Goal: Task Accomplishment & Management: Manage account settings

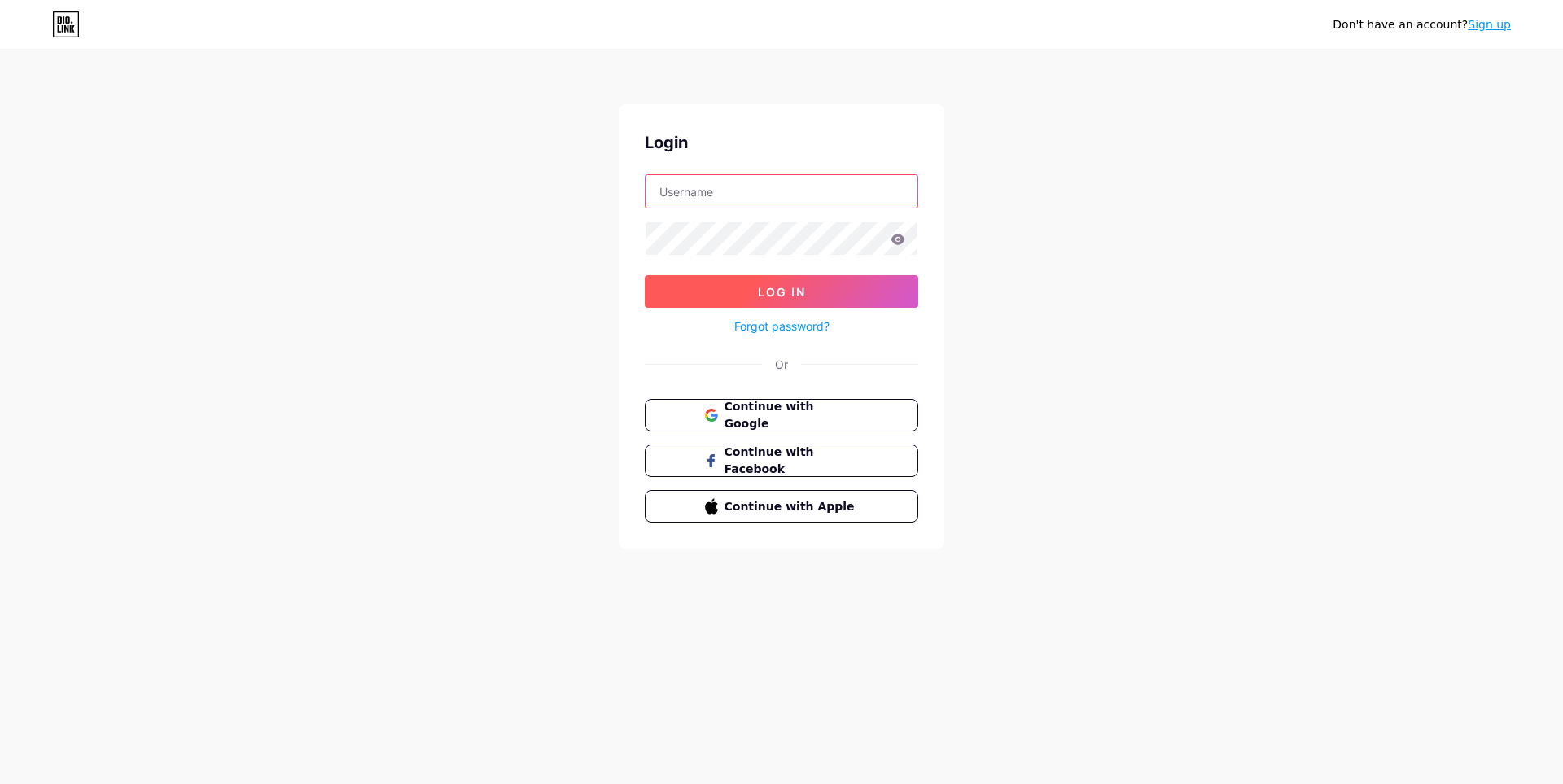
type input "creativesodyssey4@gmail.com"
click at [863, 286] on button "Log In" at bounding box center [782, 291] width 273 height 32
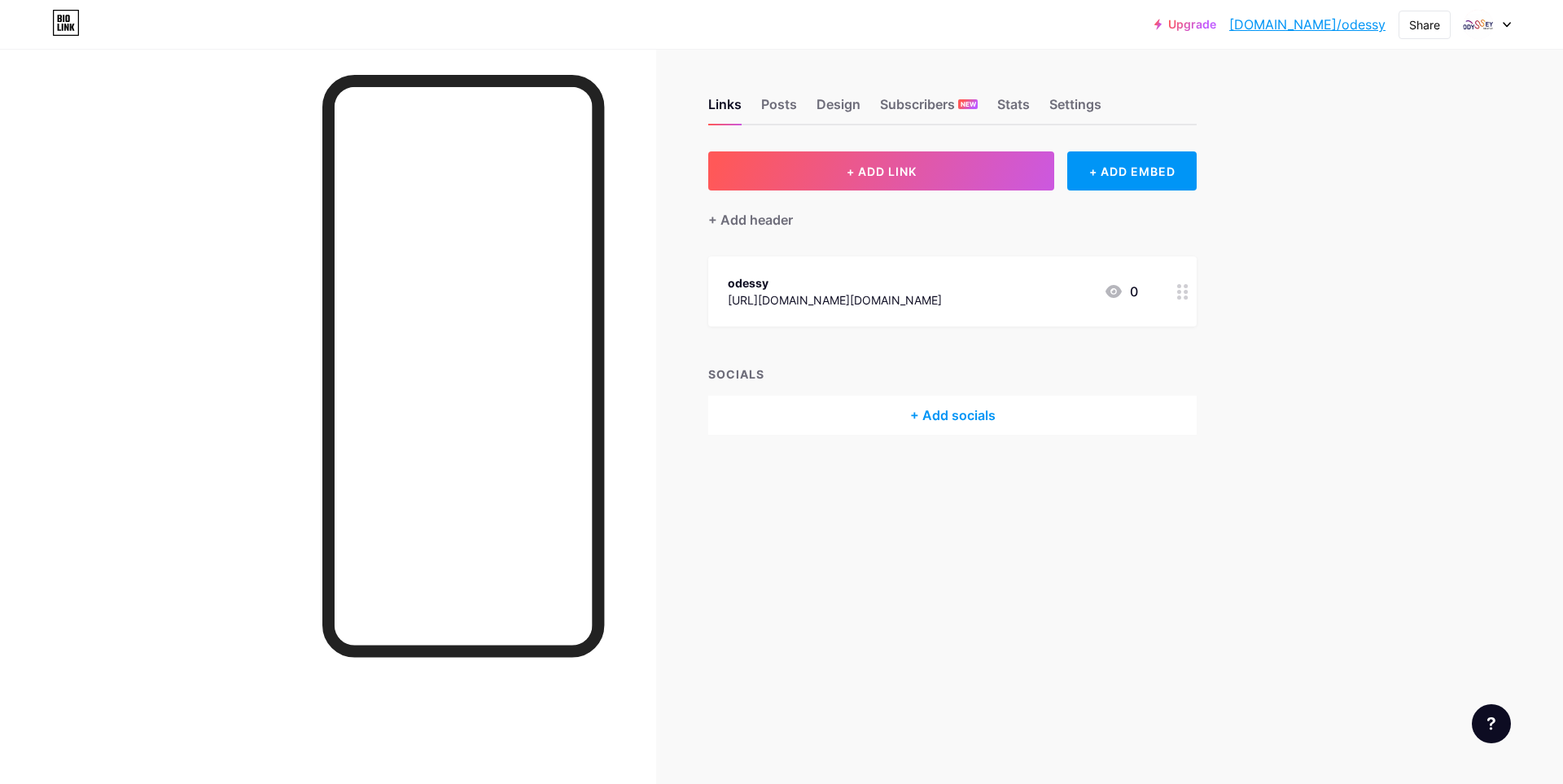
click at [863, 304] on div "https://www.instagram.com/odyssey.creates/#" at bounding box center [834, 300] width 214 height 17
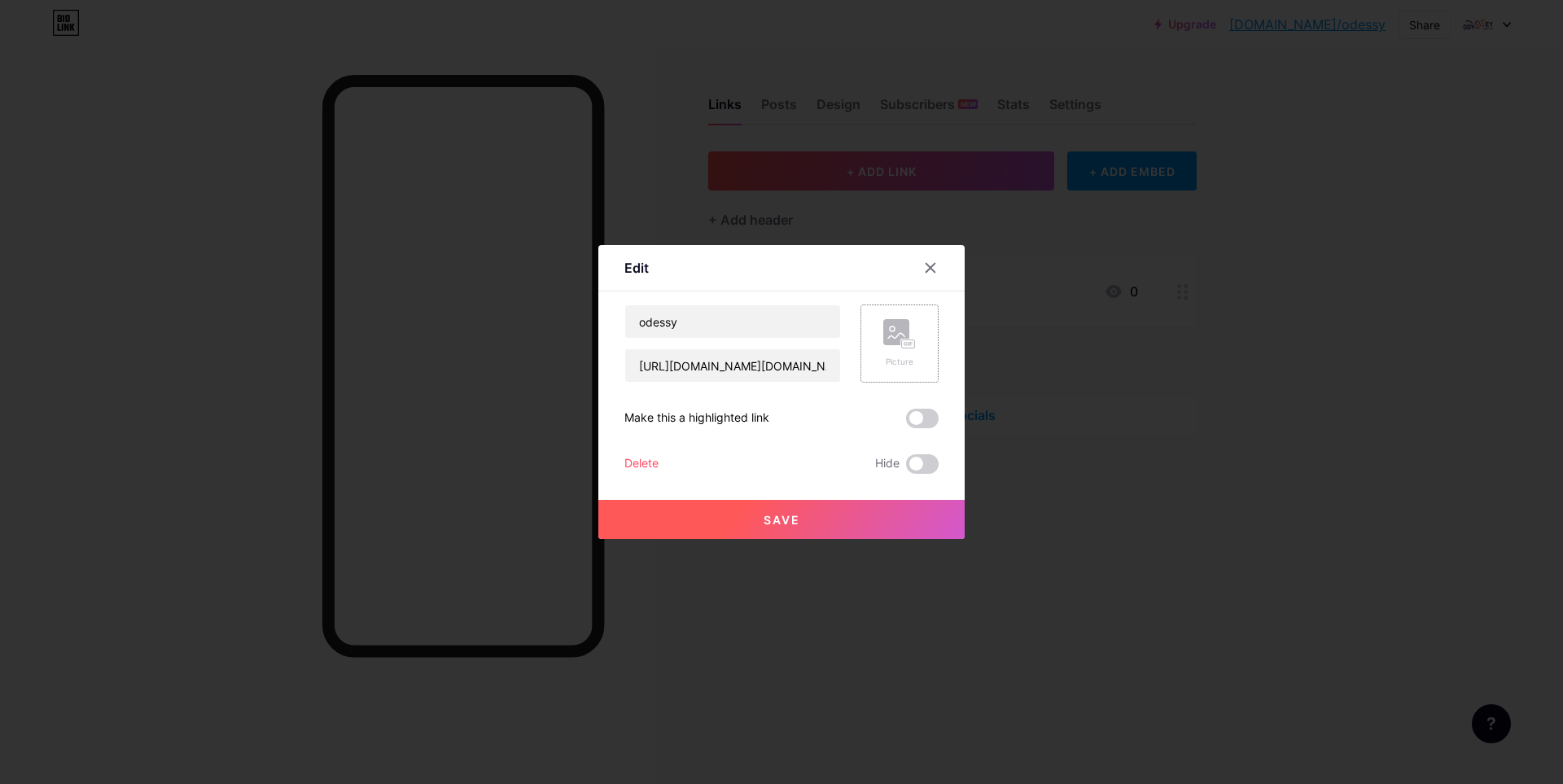
click at [883, 354] on div "Picture" at bounding box center [899, 343] width 32 height 49
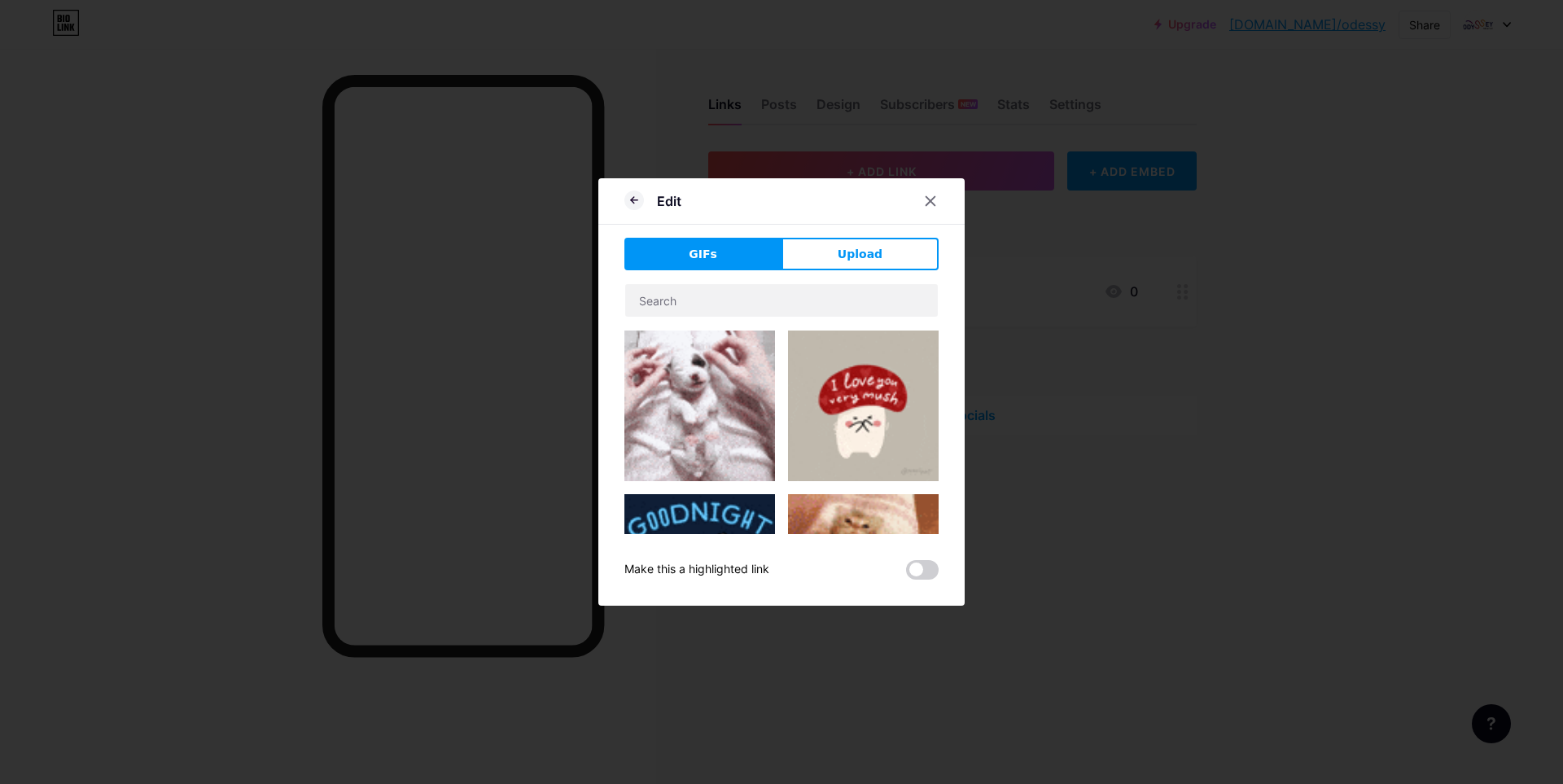
click at [657, 206] on div "Edit" at bounding box center [669, 201] width 25 height 20
click at [865, 255] on span "Upload" at bounding box center [860, 255] width 44 height 17
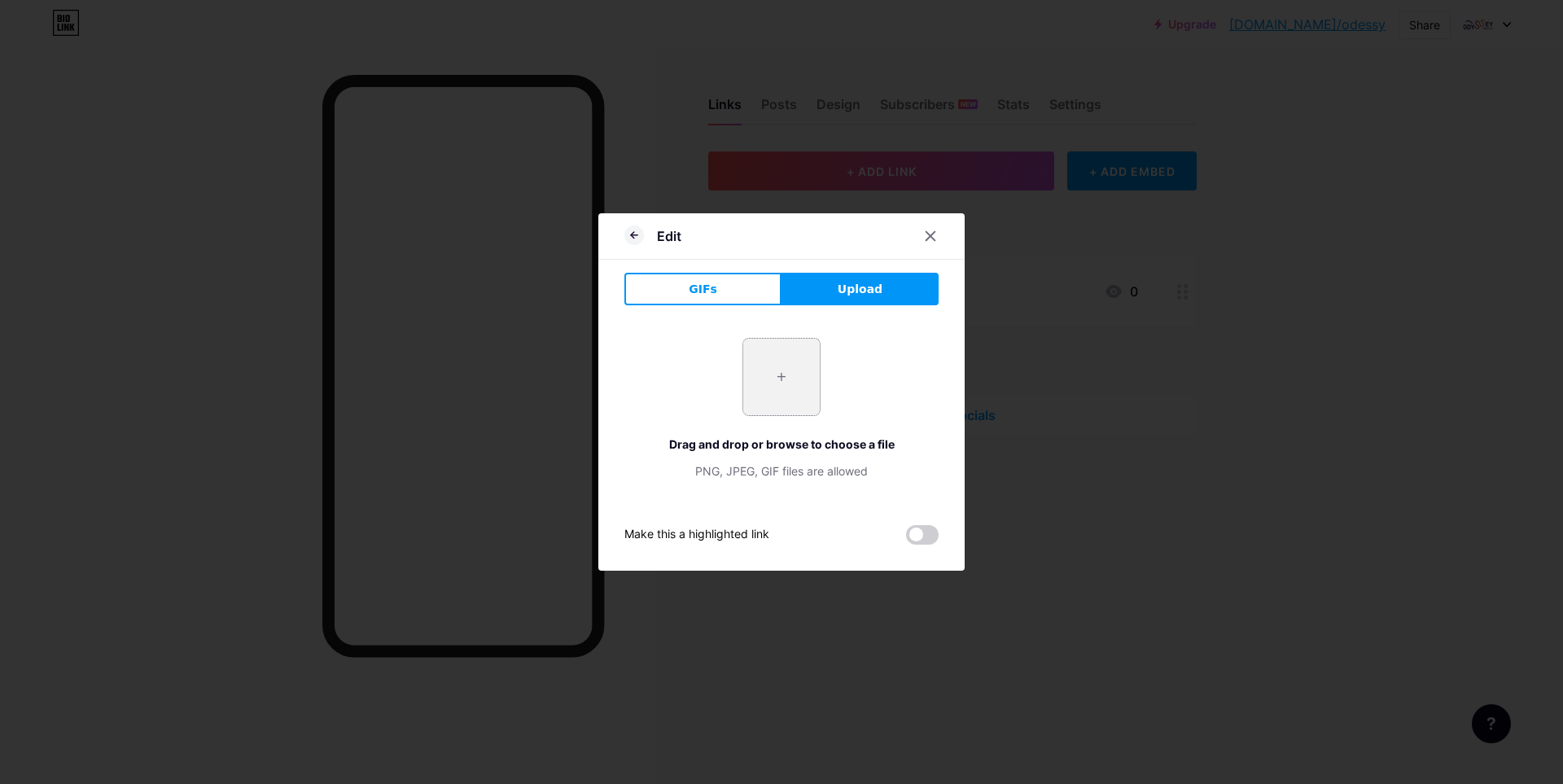
click at [776, 377] on input "file" at bounding box center [782, 377] width 77 height 77
type input "C:\fakepath\image (70).jpg"
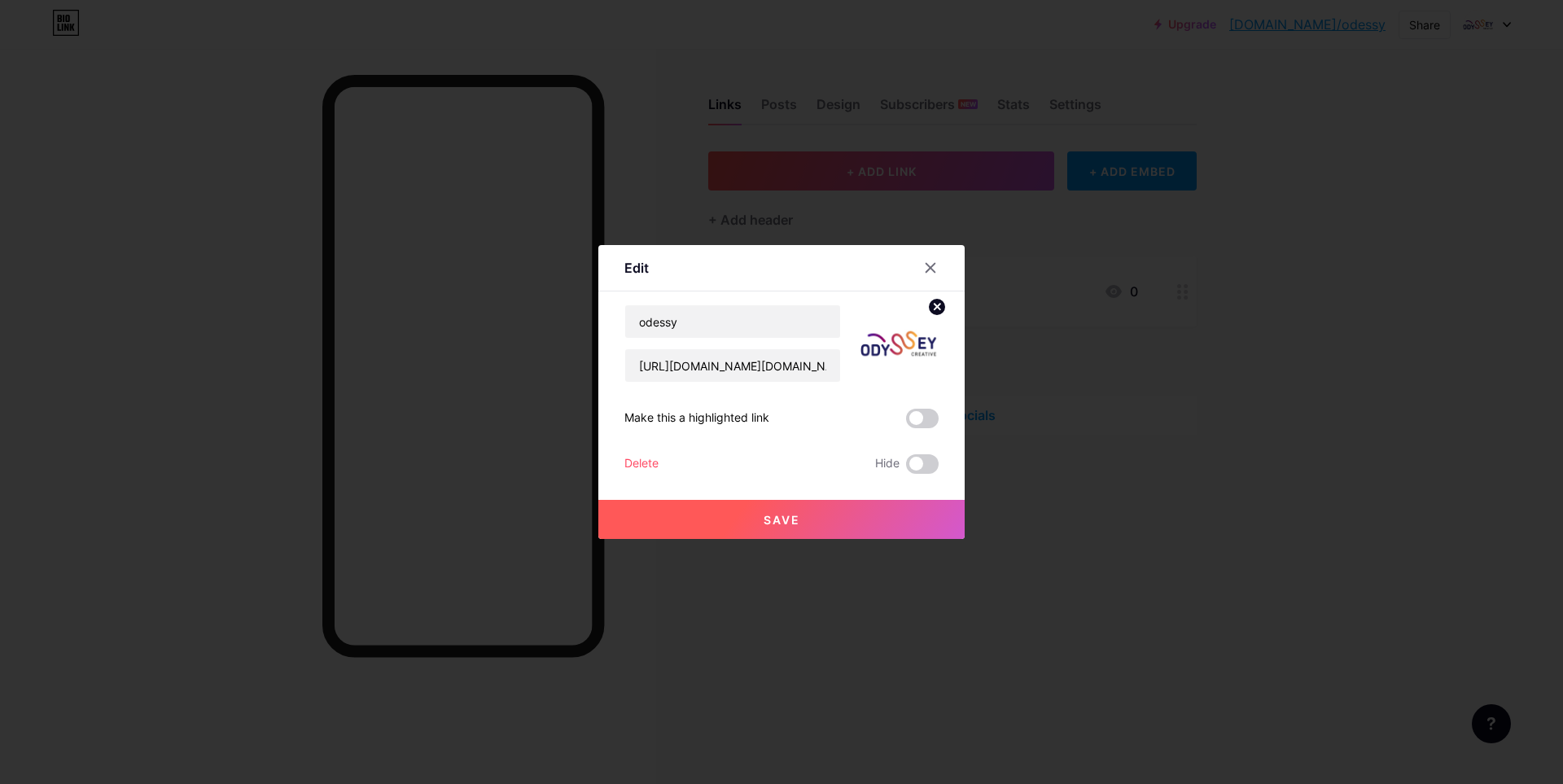
click at [727, 518] on button "Save" at bounding box center [782, 519] width 366 height 39
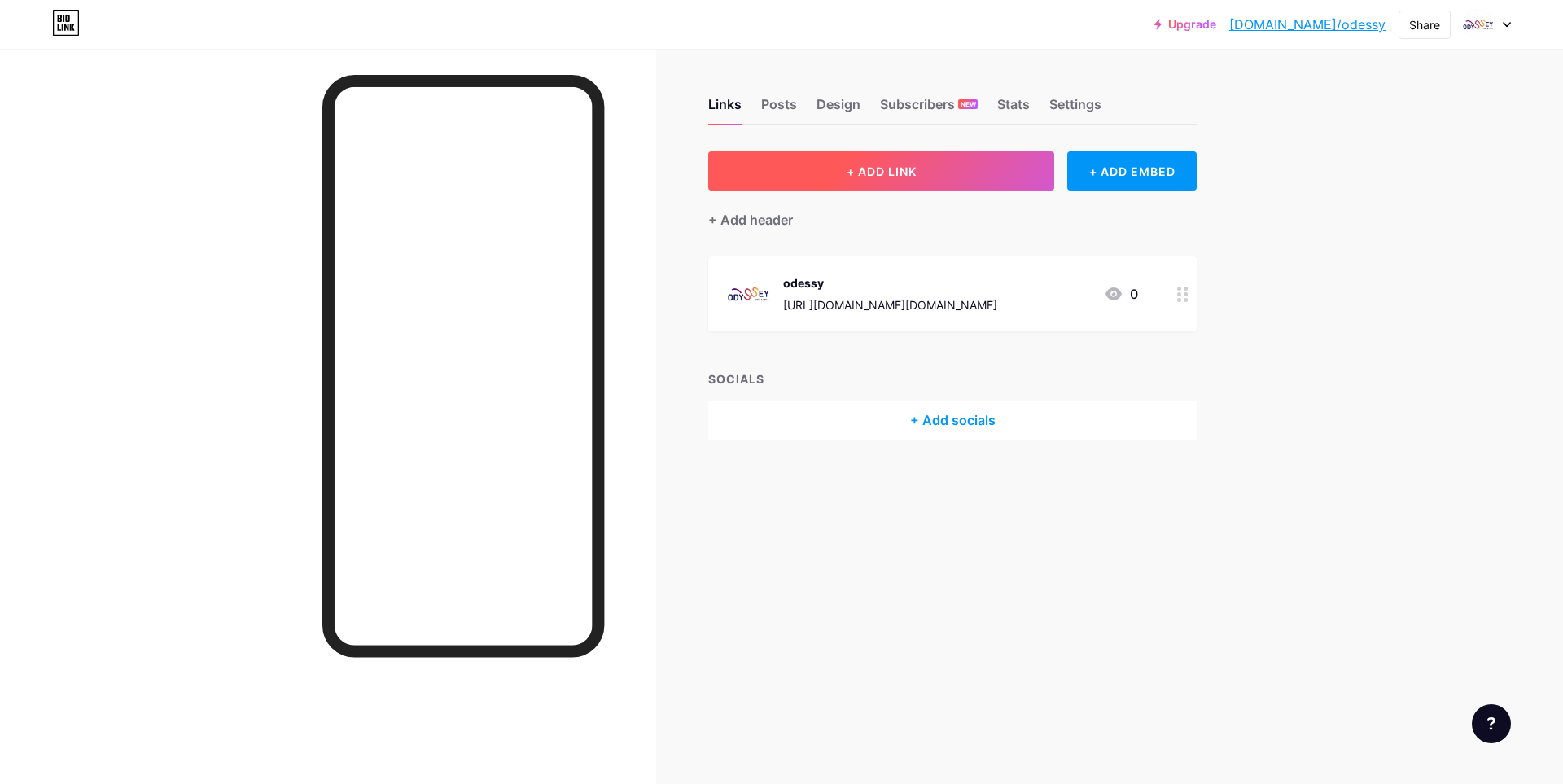
click at [925, 176] on button "+ ADD LINK" at bounding box center [881, 171] width 346 height 39
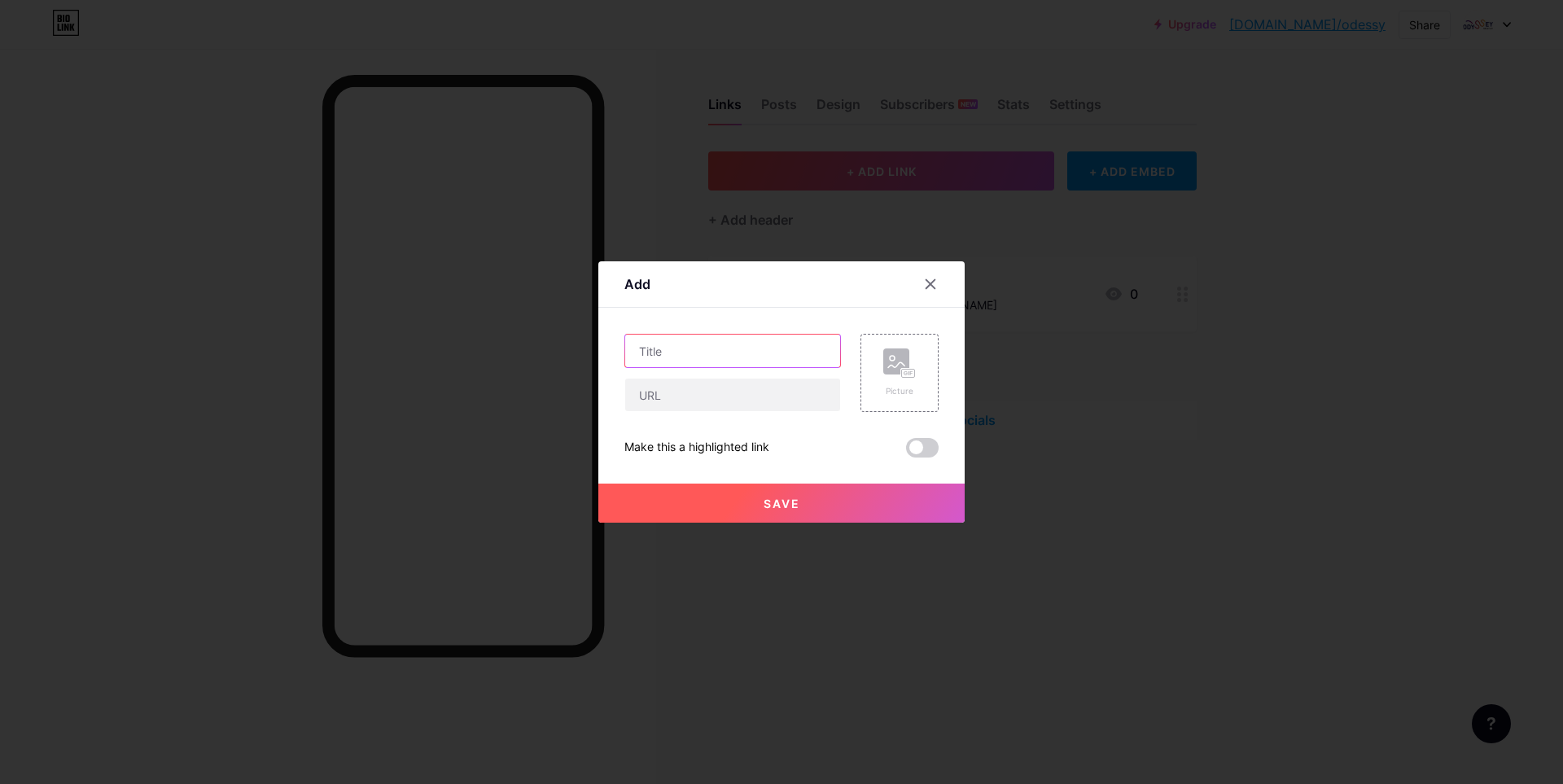
click at [661, 354] on input "text" at bounding box center [733, 351] width 215 height 32
type input "W"
type input "Odyssey Creative"
click at [654, 394] on input "text" at bounding box center [733, 395] width 215 height 32
type input "[URL][DOMAIN_NAME]"
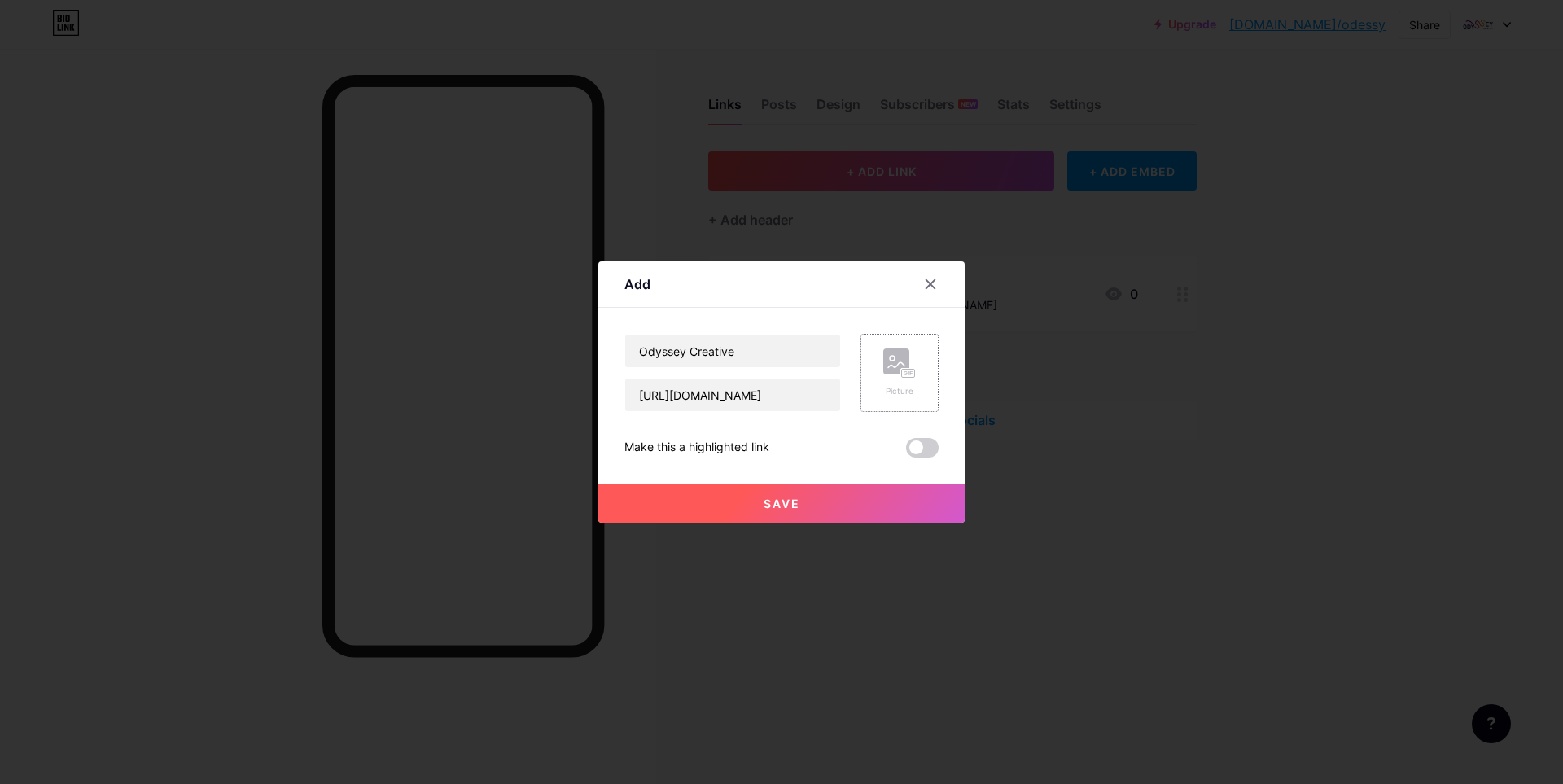
click at [876, 401] on div "Picture" at bounding box center [899, 372] width 78 height 78
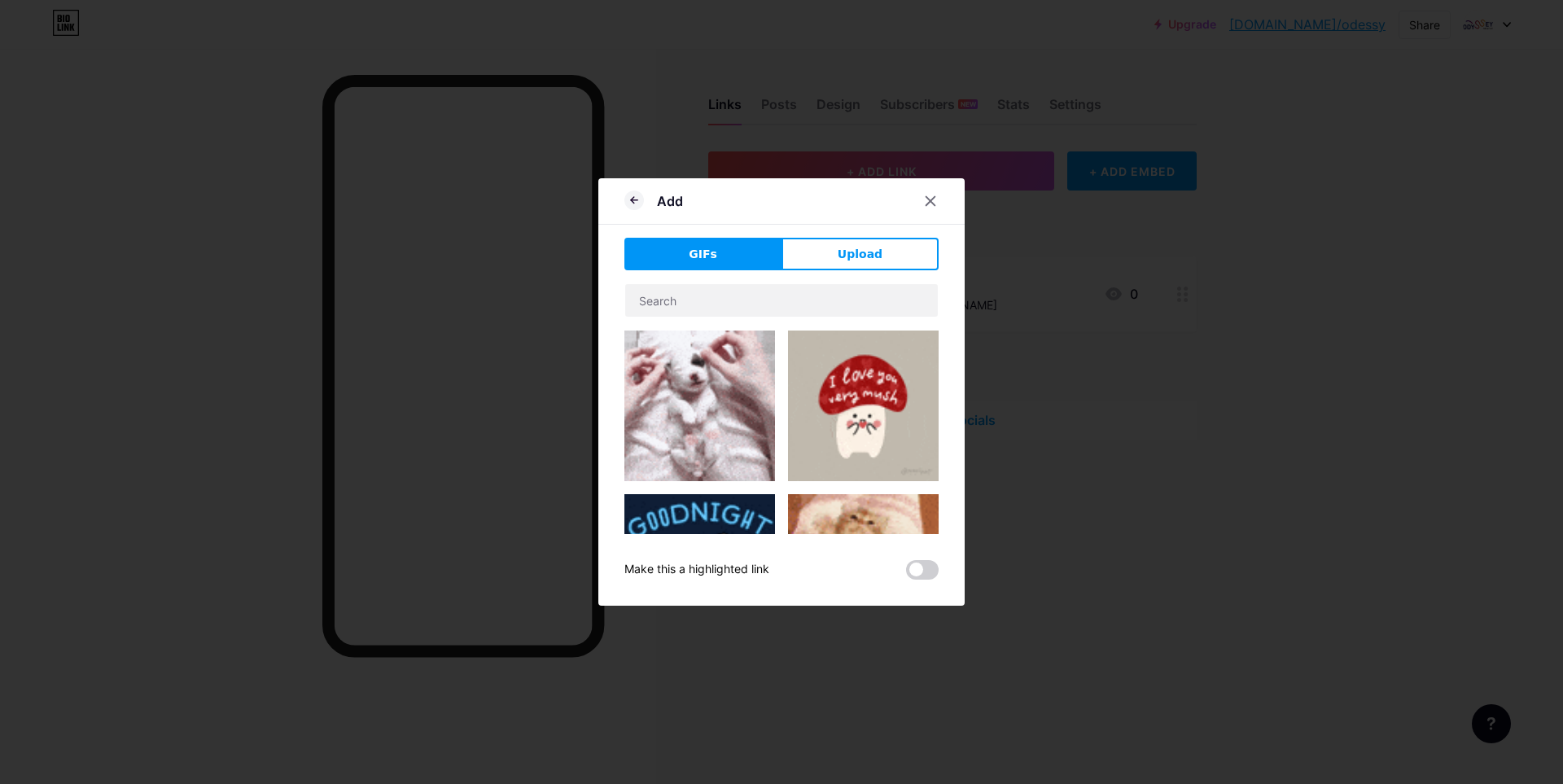
click at [857, 243] on button "Upload" at bounding box center [860, 254] width 157 height 32
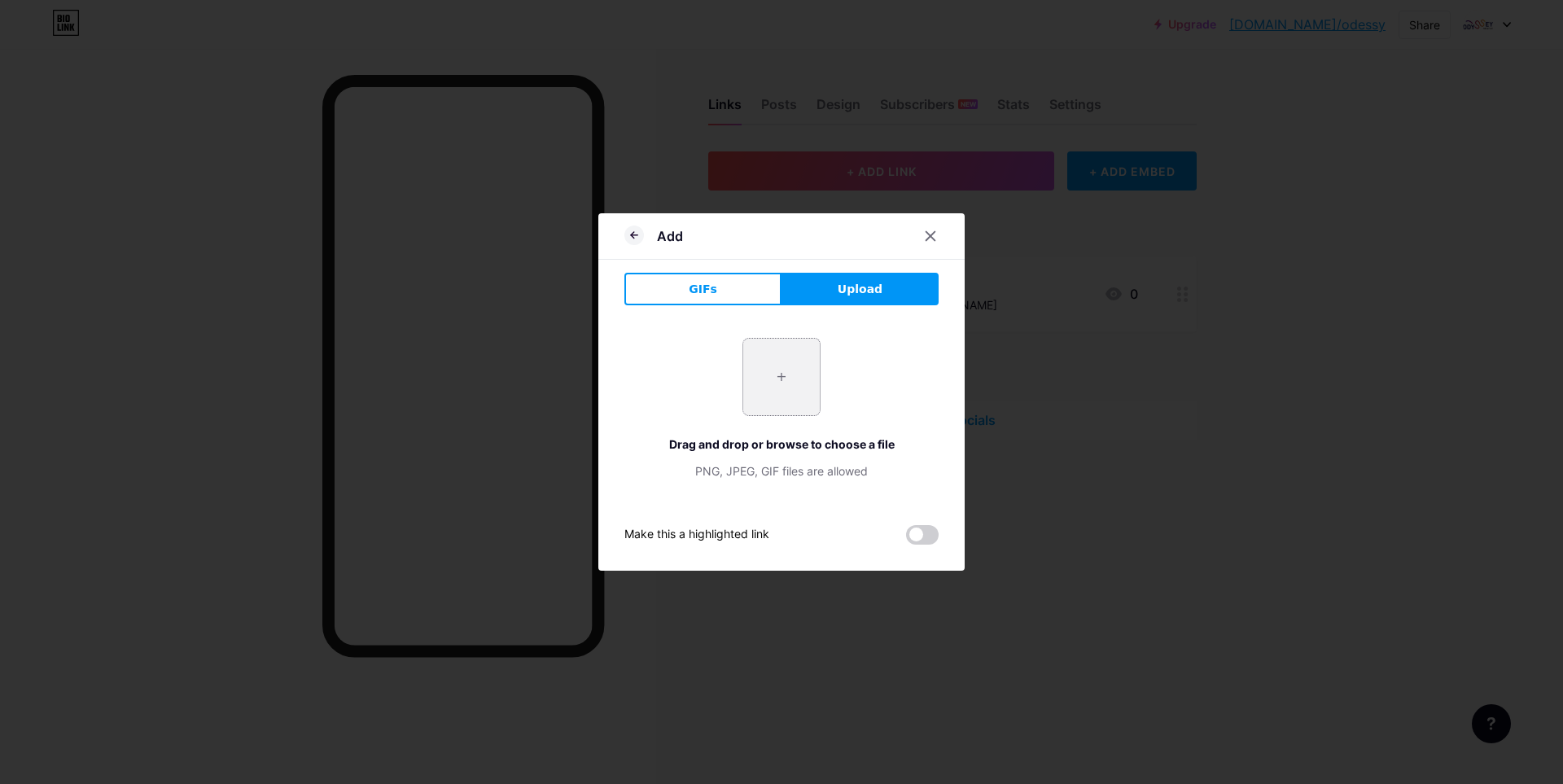
click at [798, 411] on input "file" at bounding box center [782, 377] width 77 height 77
type input "C:\fakepath\image (70).jpg"
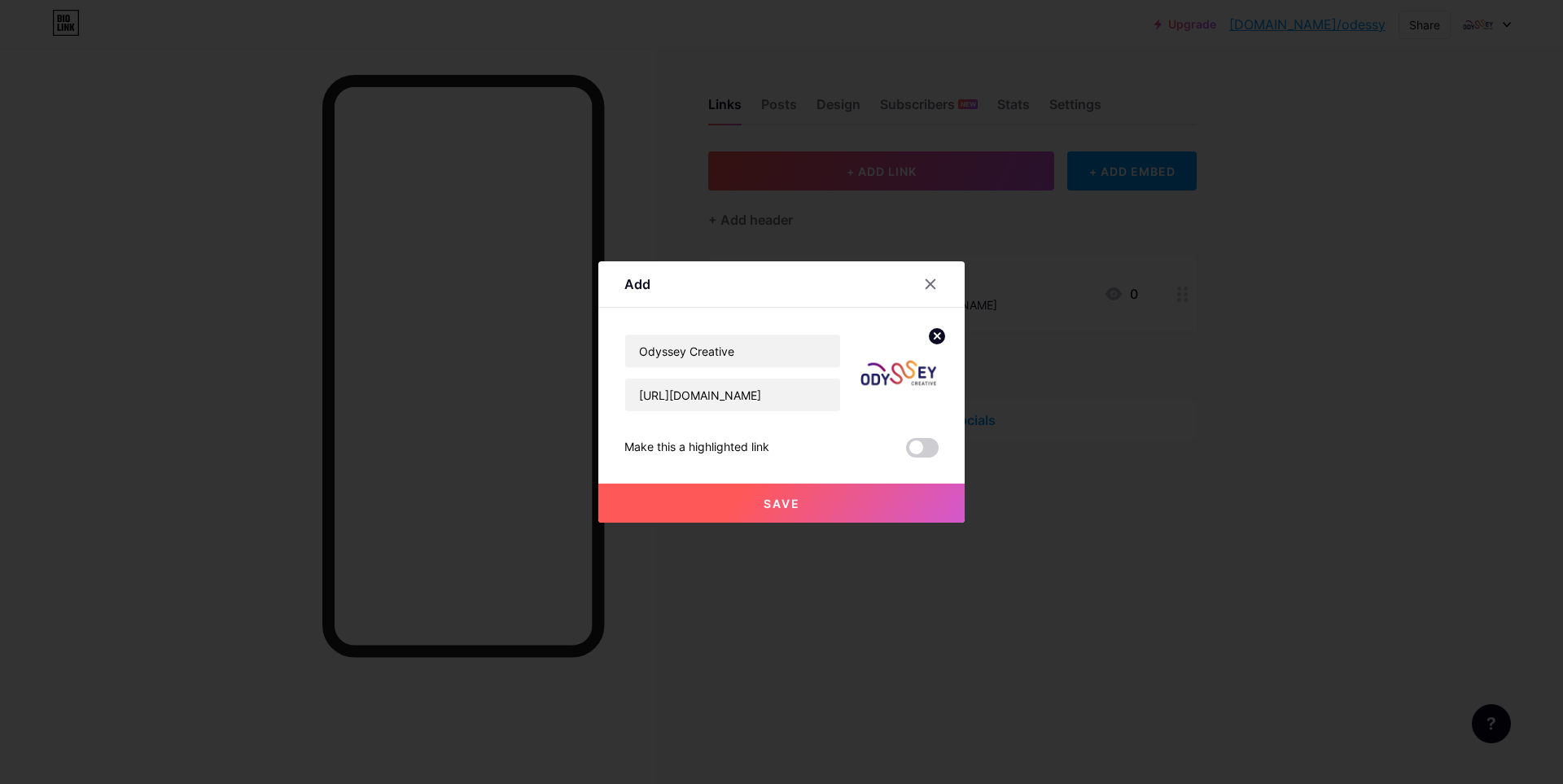
click at [799, 503] on button "Save" at bounding box center [782, 503] width 366 height 39
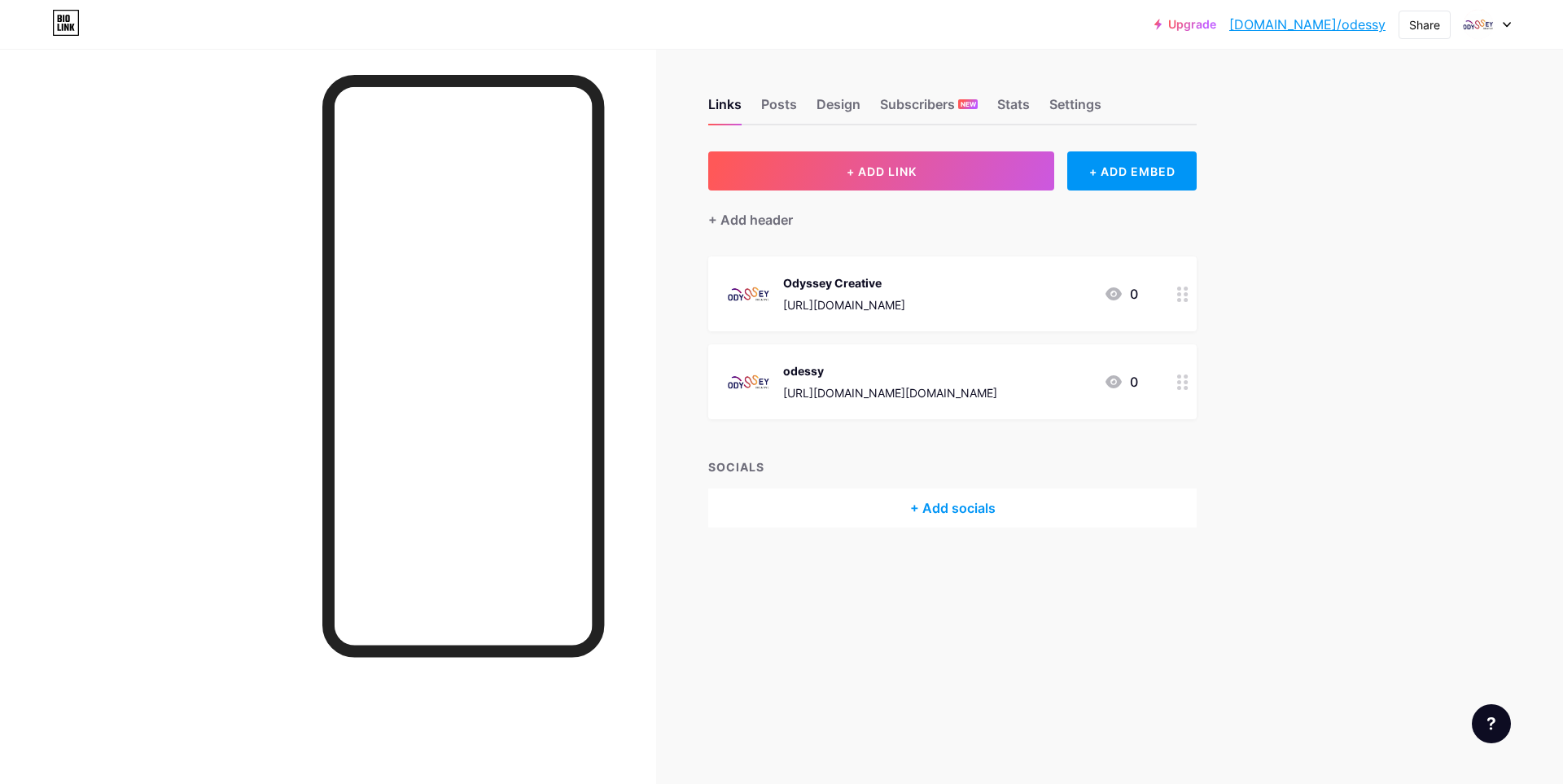
click at [1183, 380] on icon at bounding box center [1182, 382] width 11 height 15
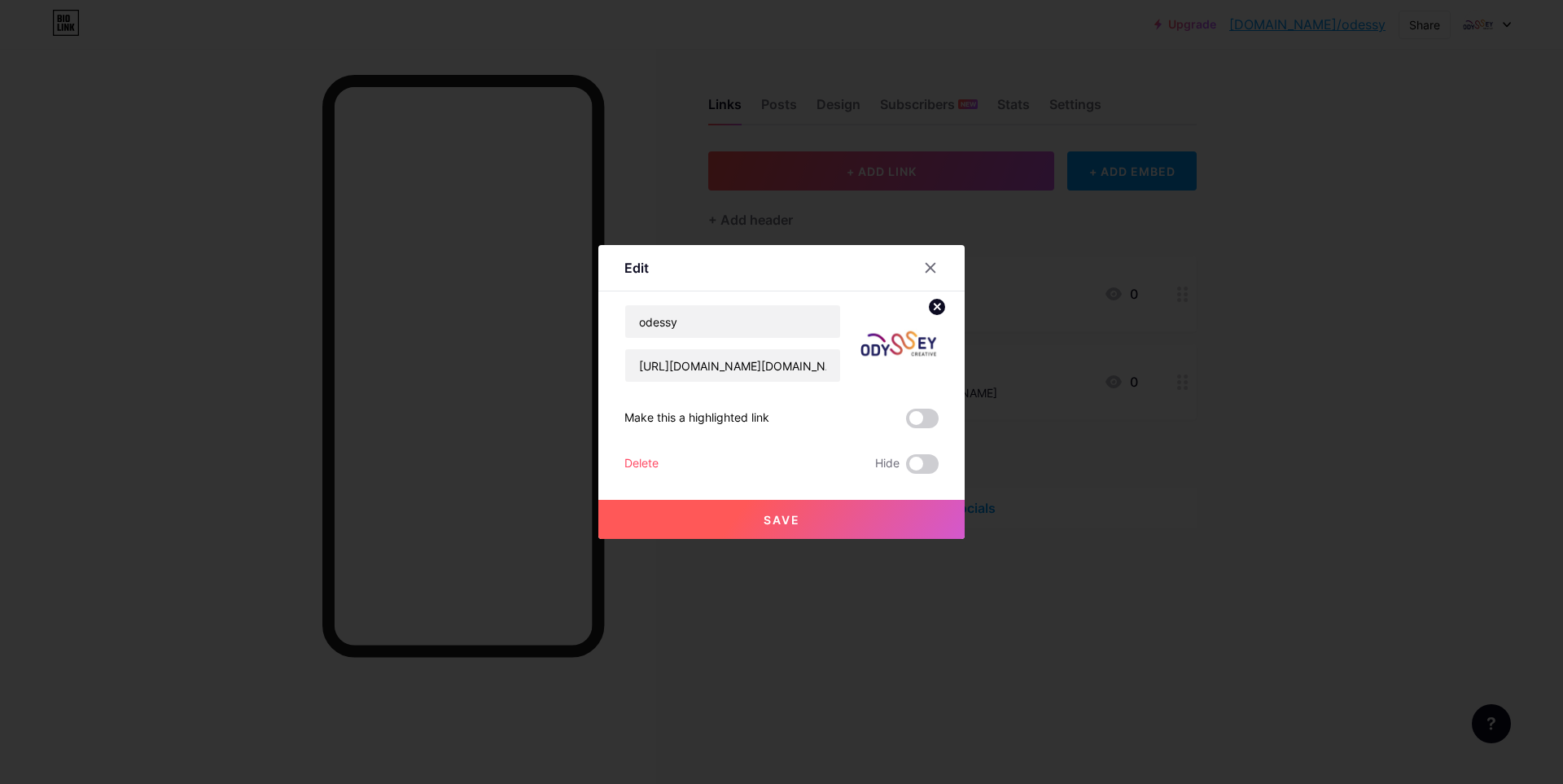
click at [628, 459] on div "Delete" at bounding box center [641, 464] width 34 height 20
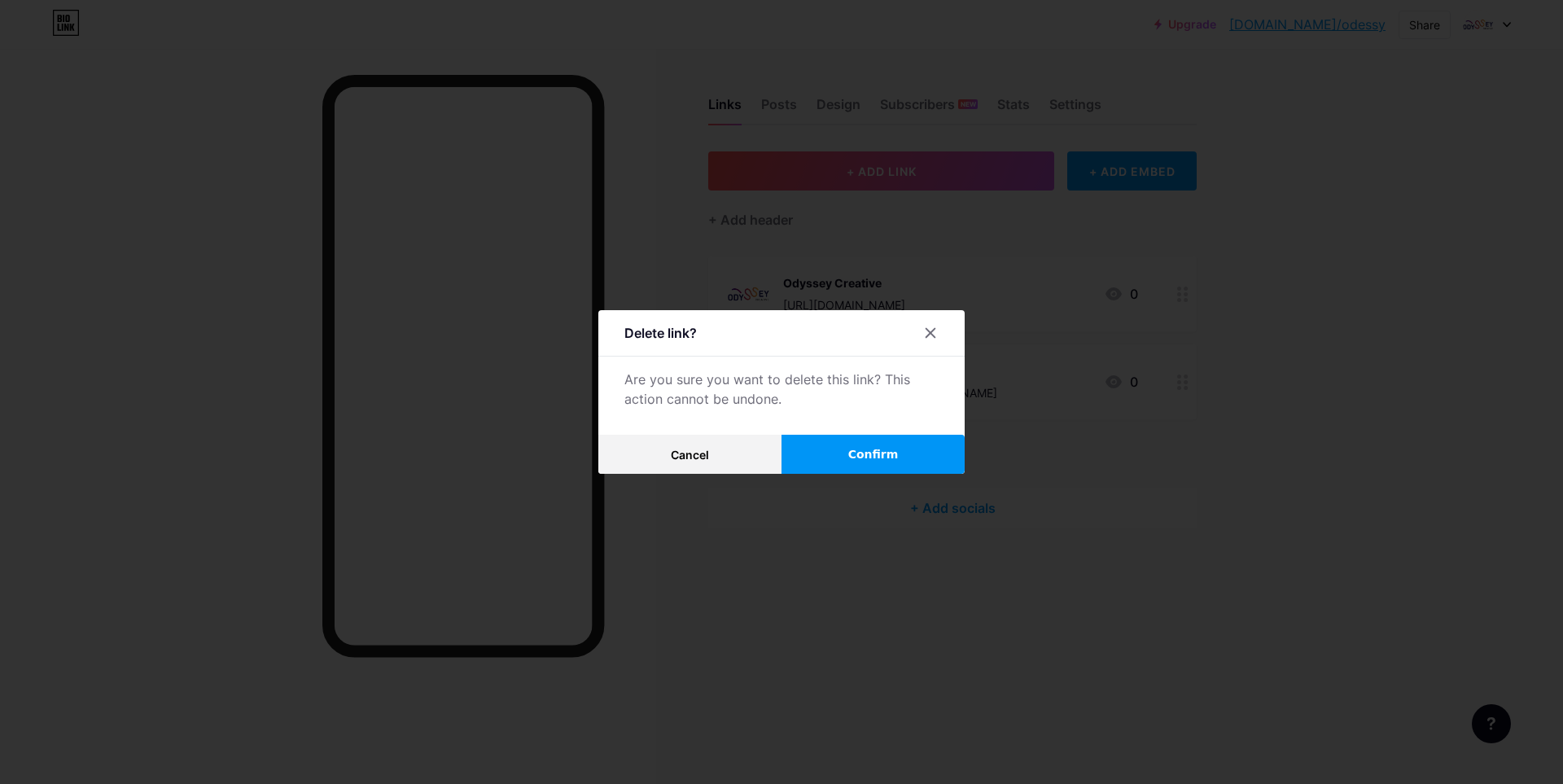
click at [860, 463] on button "Confirm" at bounding box center [873, 454] width 183 height 39
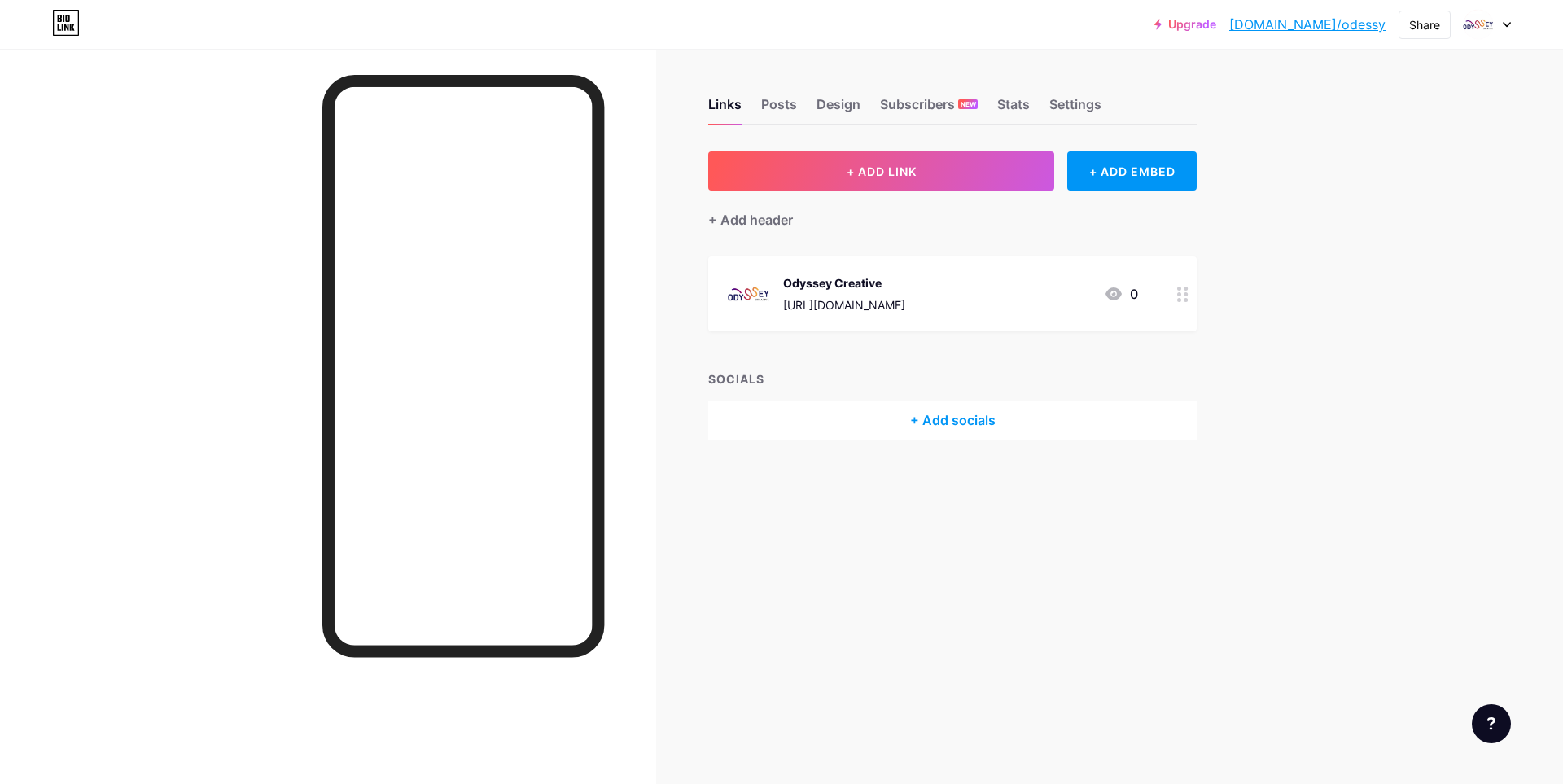
click at [881, 304] on div "[URL][DOMAIN_NAME]" at bounding box center [844, 305] width 122 height 17
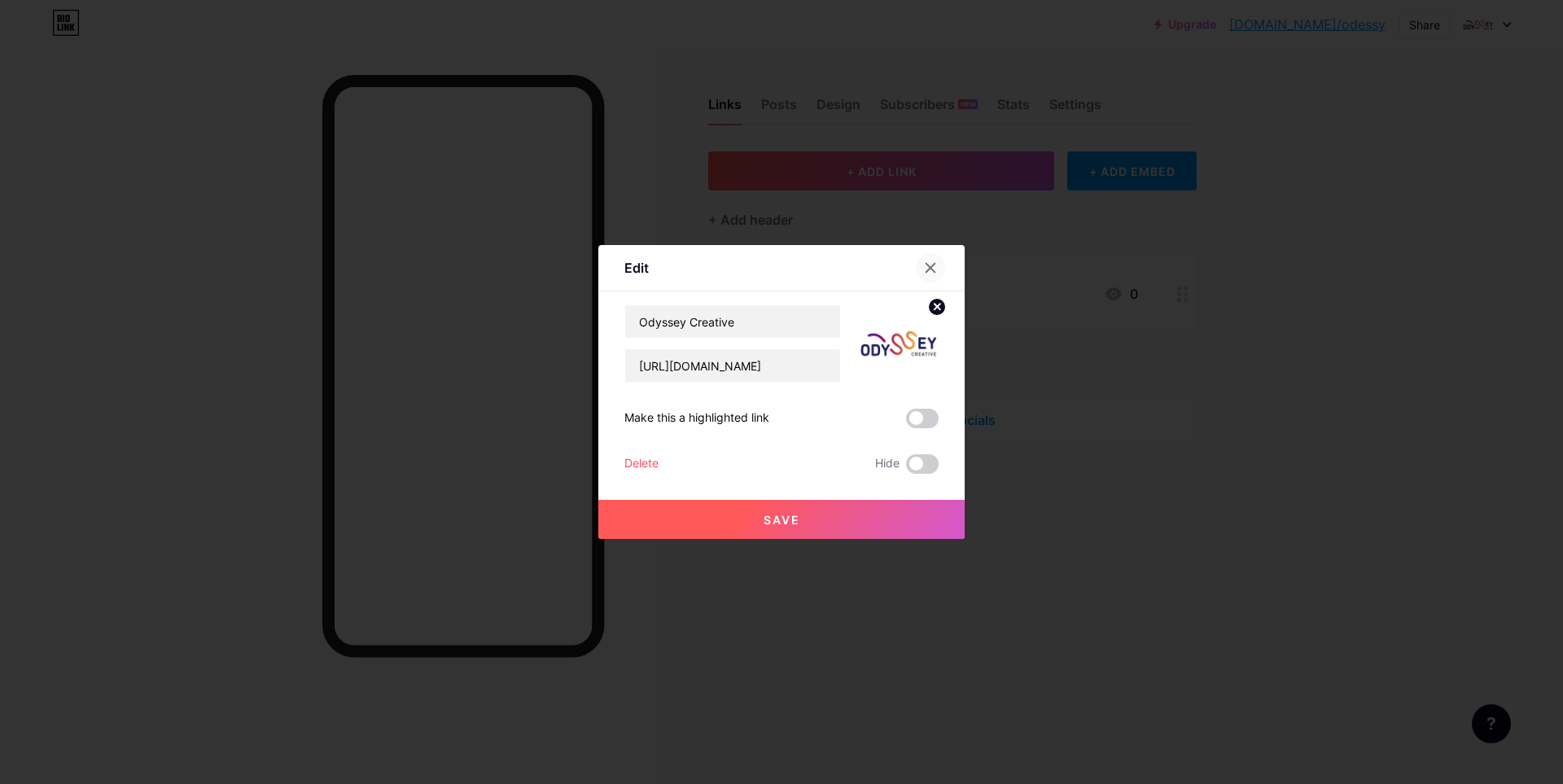
click at [924, 268] on icon at bounding box center [930, 267] width 13 height 13
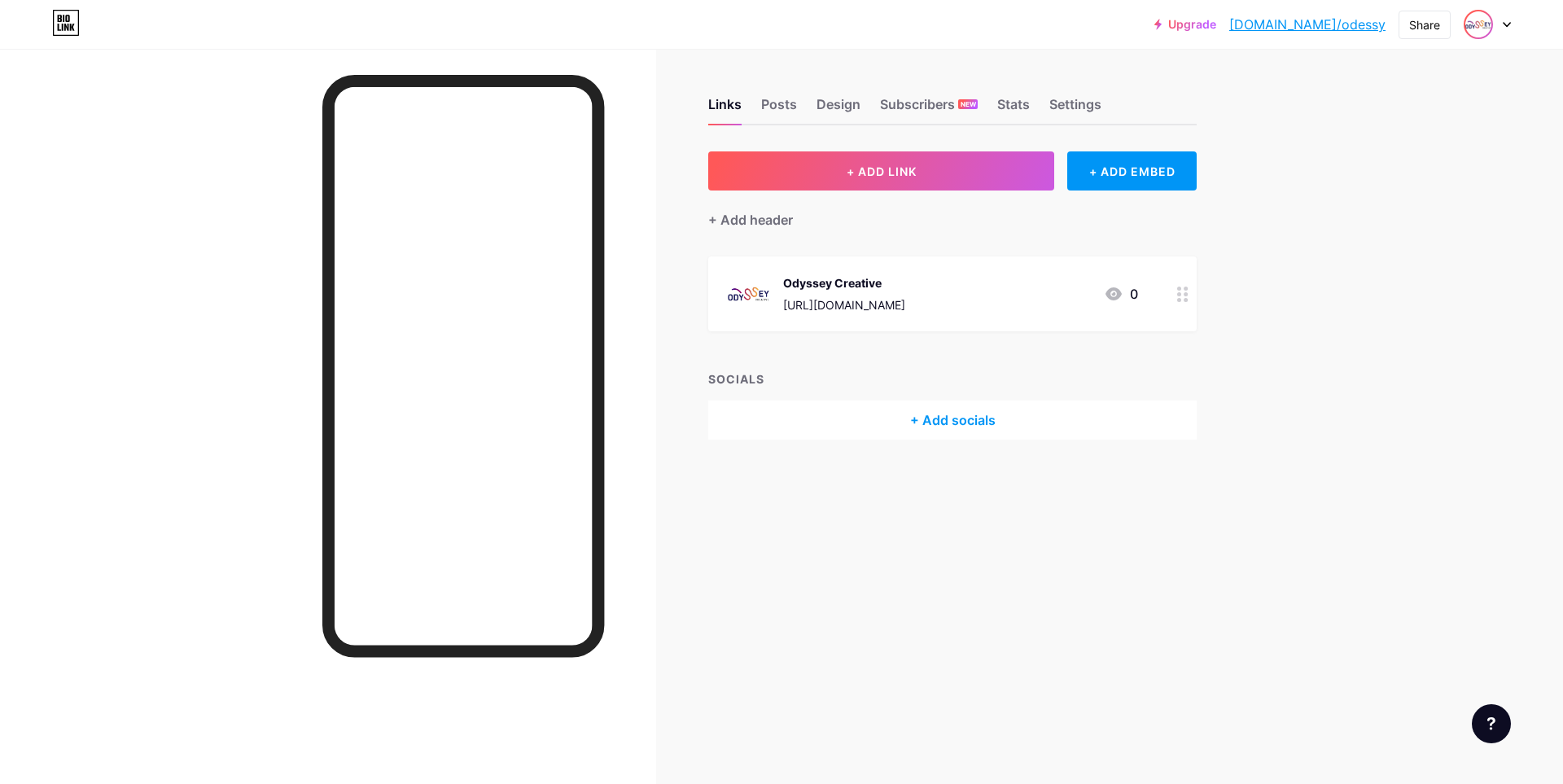
click at [1487, 32] on img at bounding box center [1478, 24] width 26 height 26
click at [1406, 97] on div "odessy" at bounding box center [1415, 97] width 120 height 13
click at [784, 96] on div "Posts" at bounding box center [779, 109] width 36 height 29
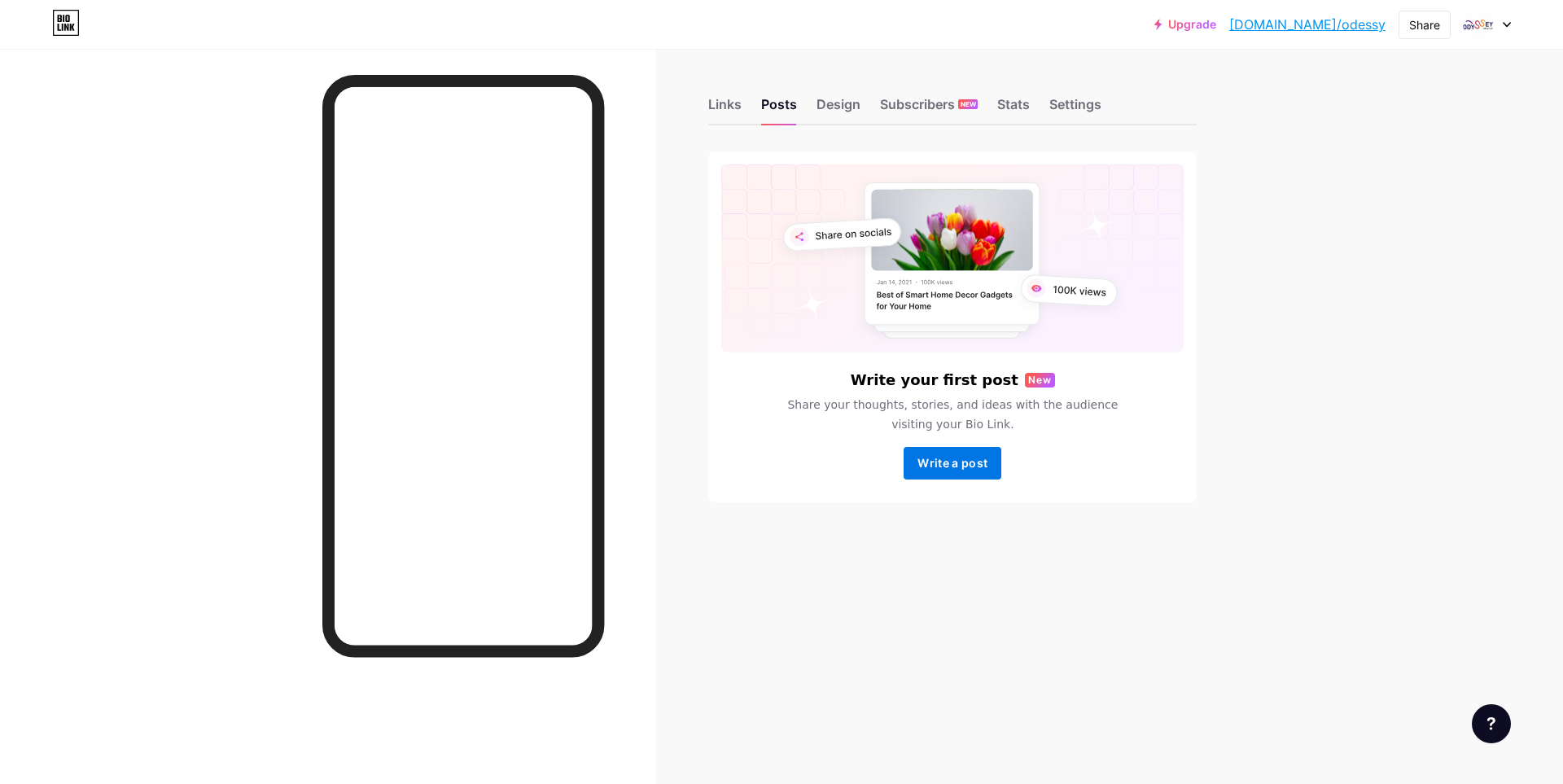
click at [981, 470] on span "Write a post" at bounding box center [952, 463] width 70 height 14
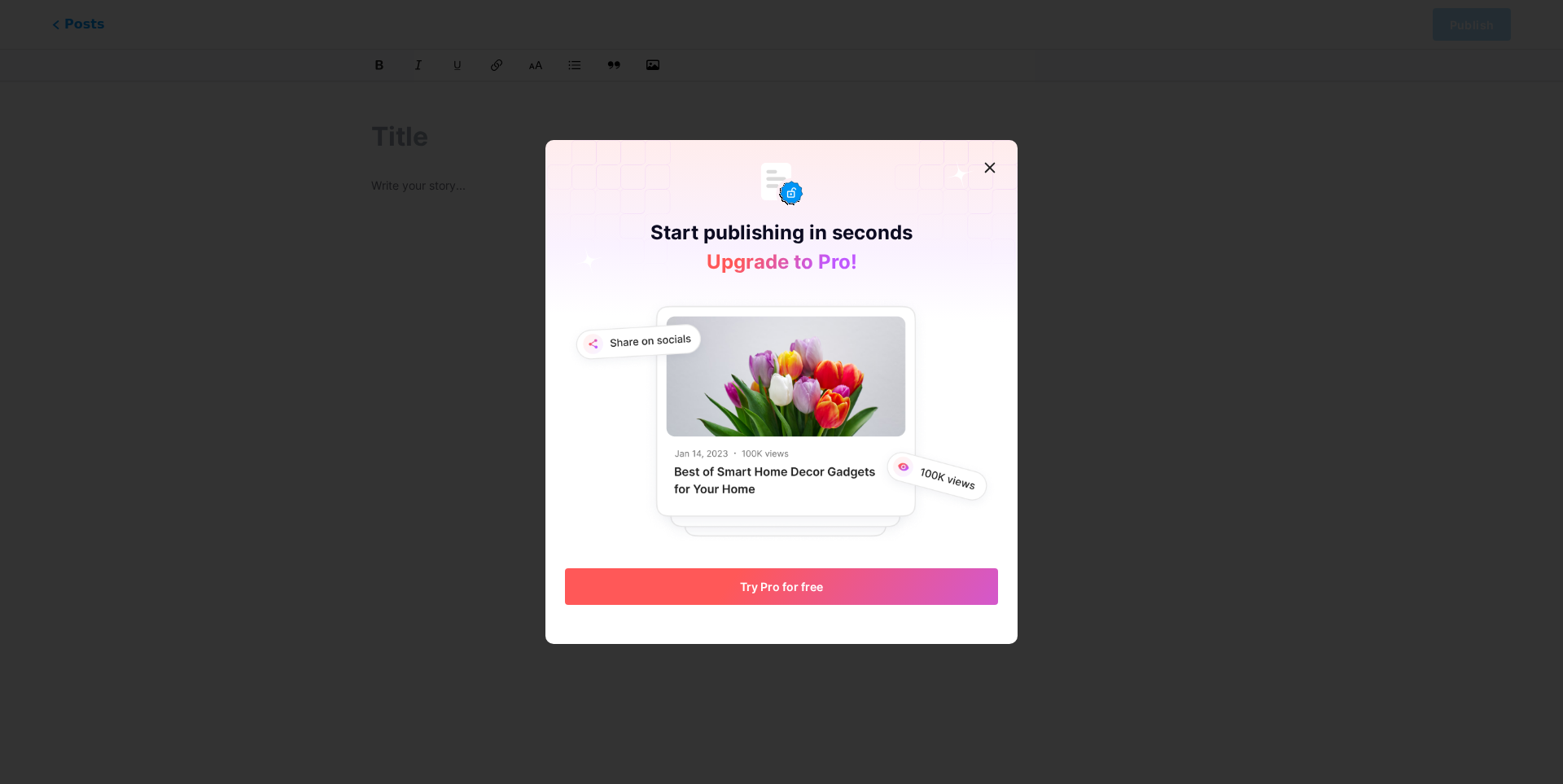
click at [951, 593] on button "Try Pro for free" at bounding box center [781, 586] width 433 height 37
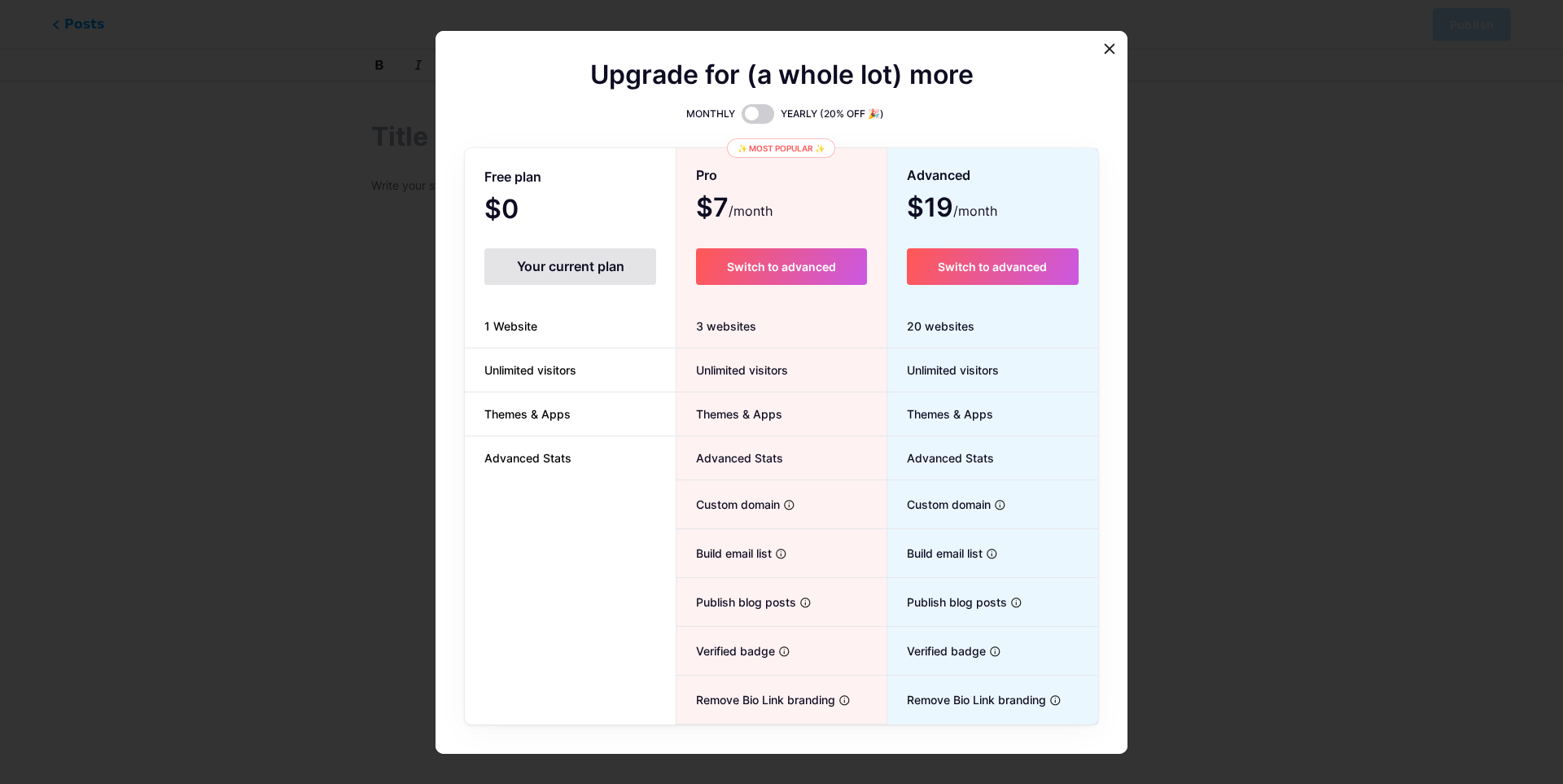
click at [510, 253] on div "Your current plan" at bounding box center [570, 266] width 172 height 37
click at [515, 262] on div "Your current plan" at bounding box center [570, 266] width 172 height 37
click at [1109, 44] on icon at bounding box center [1109, 49] width 13 height 13
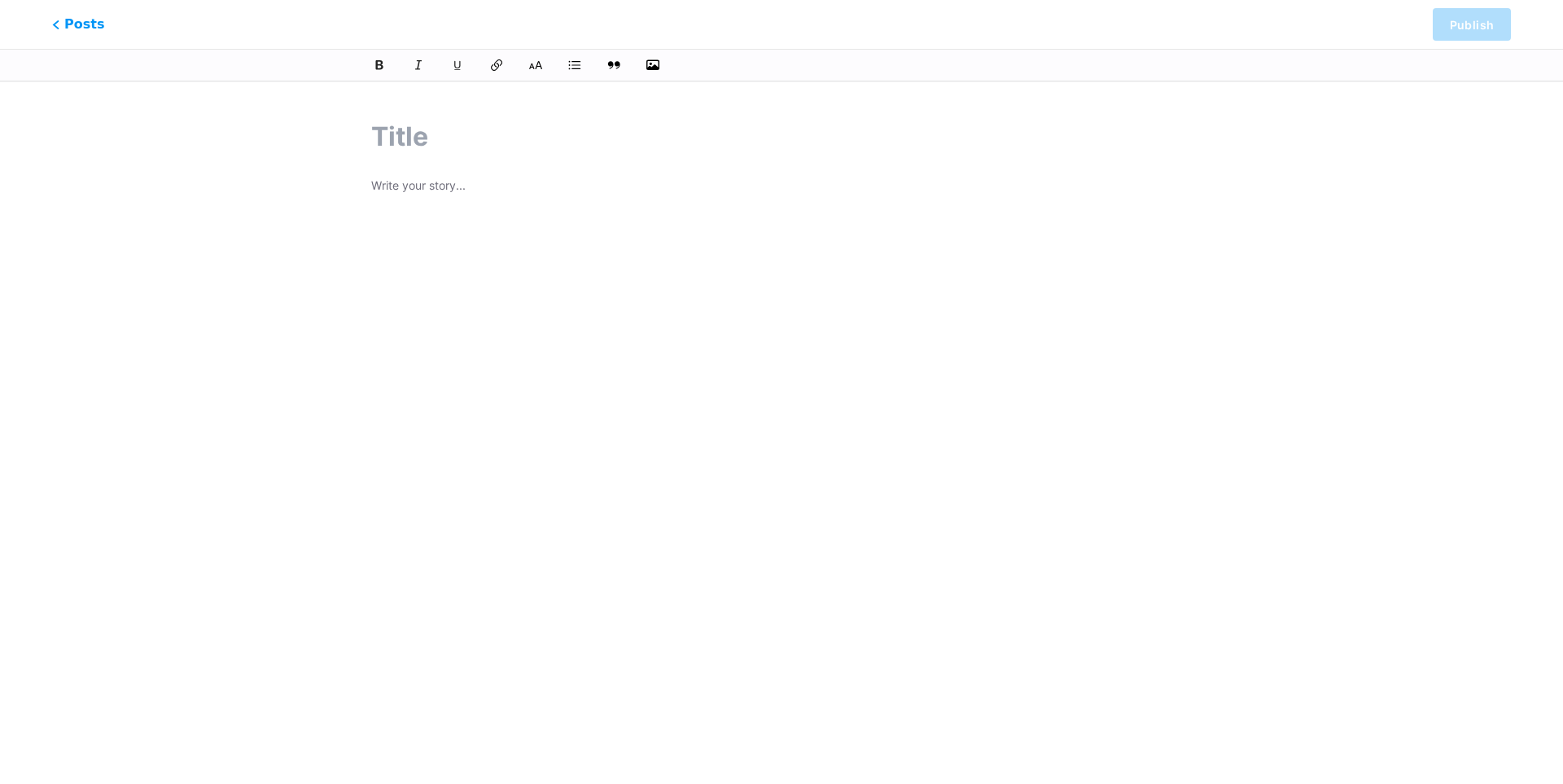
click at [408, 143] on input "text" at bounding box center [782, 137] width 821 height 39
click at [398, 200] on div at bounding box center [782, 379] width 821 height 407
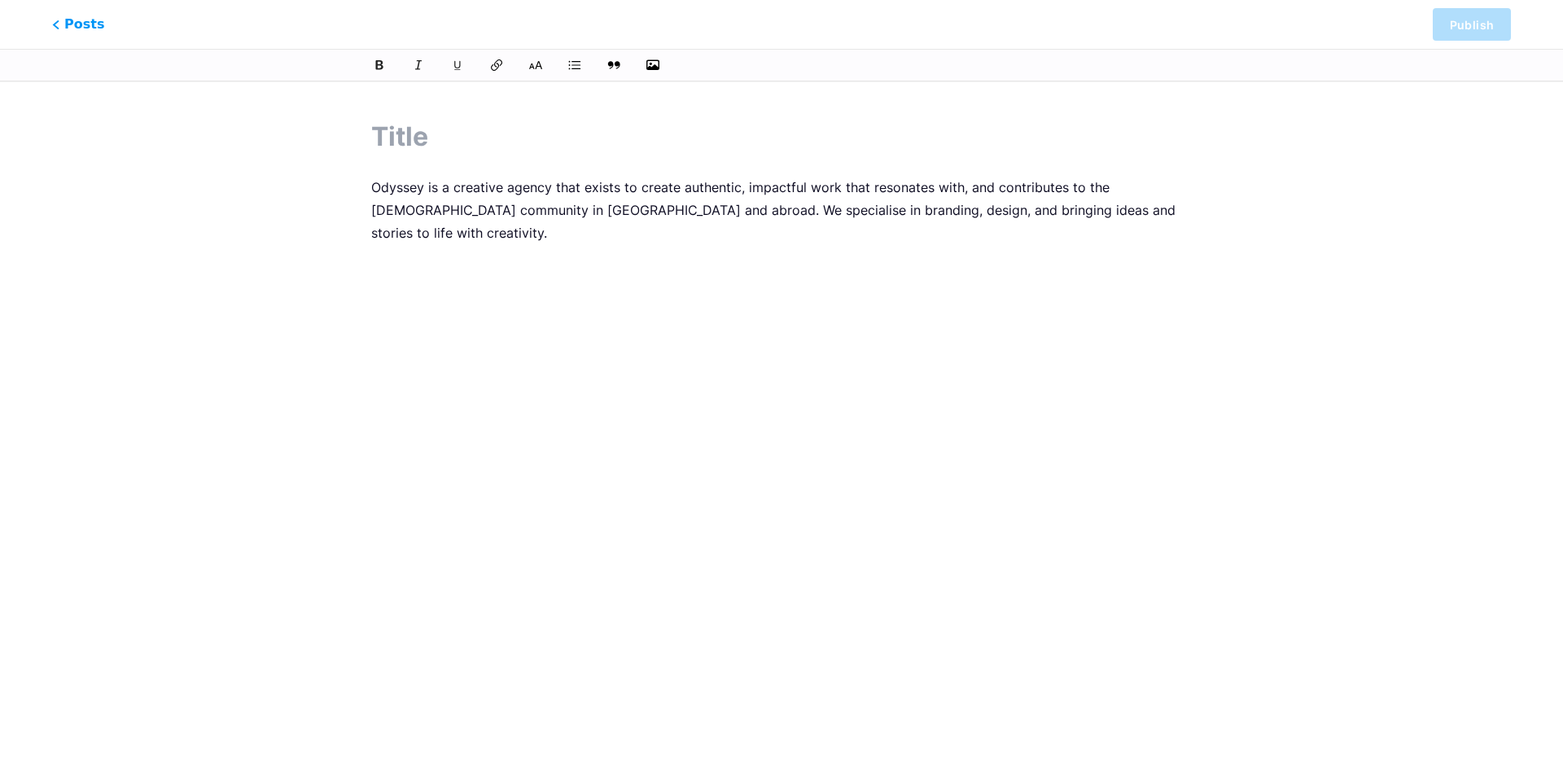
click at [430, 142] on input "text" at bounding box center [782, 137] width 821 height 39
paste input "Creative"
type input "Creative"
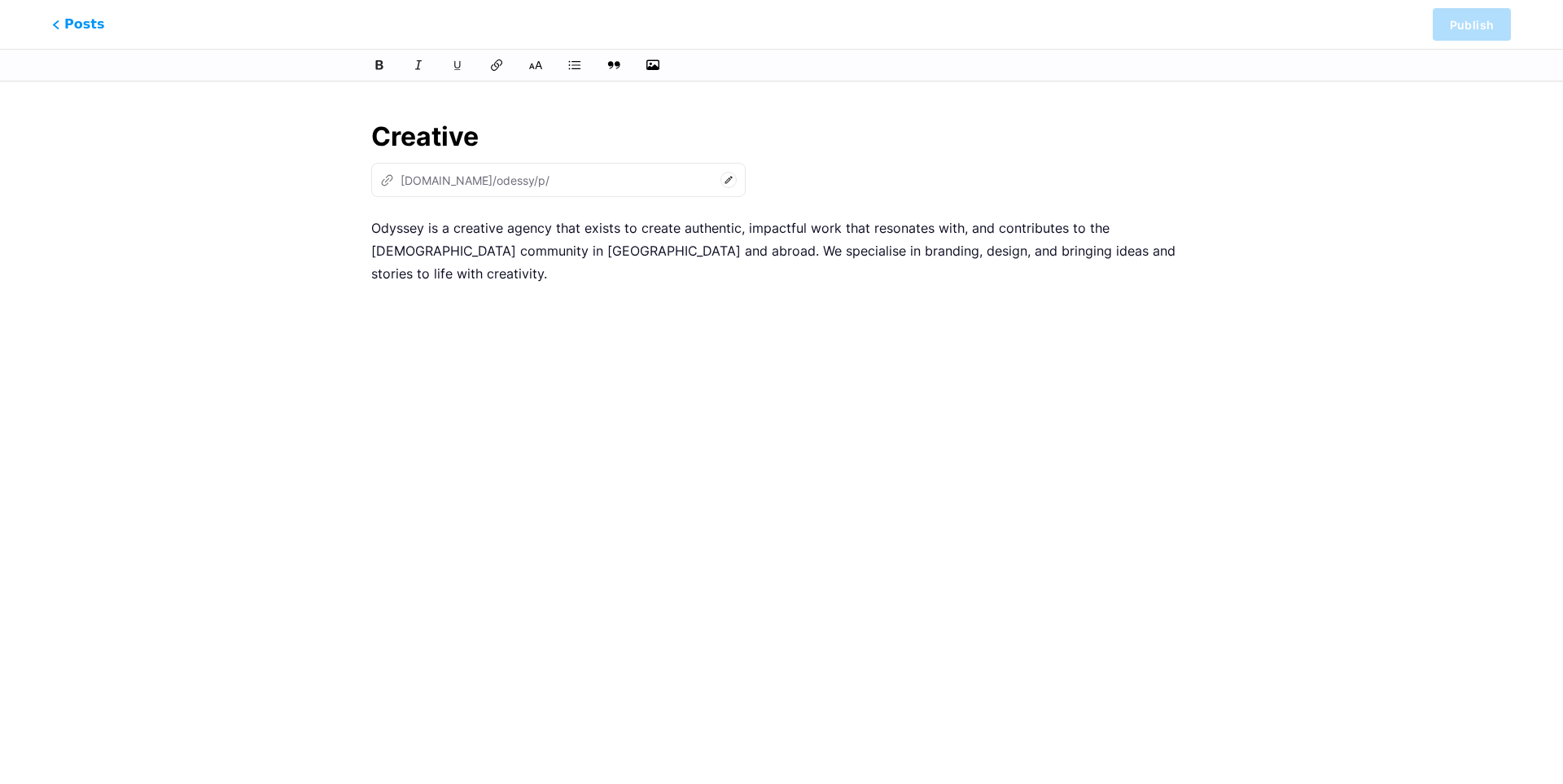
type input "creative"
click at [375, 137] on input "Creative" at bounding box center [782, 137] width 821 height 39
click at [499, 137] on input "Creative" at bounding box center [782, 137] width 821 height 39
paste input "Odyssey"
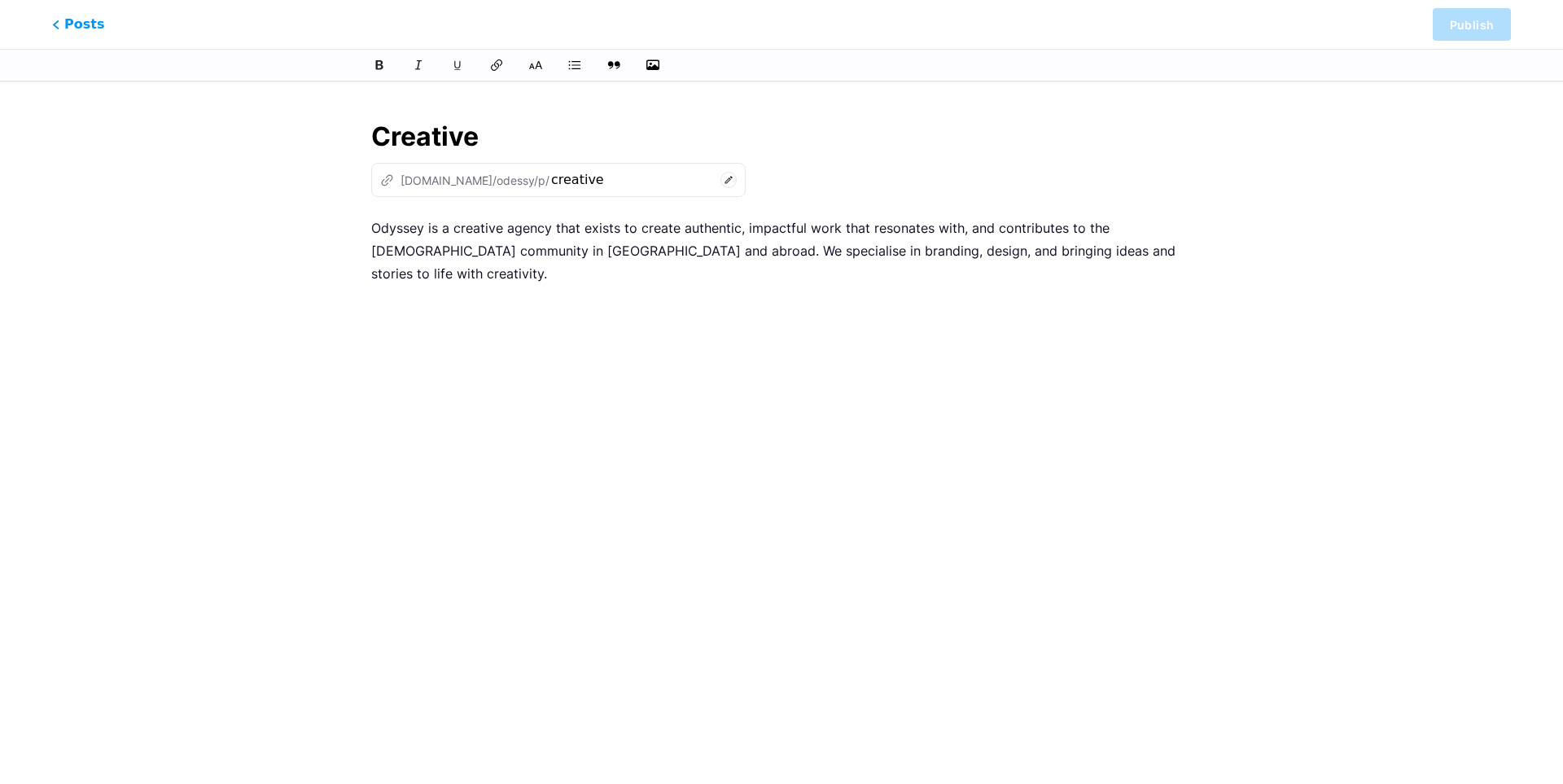
type input "Odyssey Creative"
type input "odyssey-creative"
type input "Odyssey Creative"
click at [720, 178] on icon at bounding box center [728, 179] width 16 height 16
click at [738, 289] on div "Odyssey is a creative agency that exists to create authentic, impactful work th…" at bounding box center [782, 420] width 821 height 407
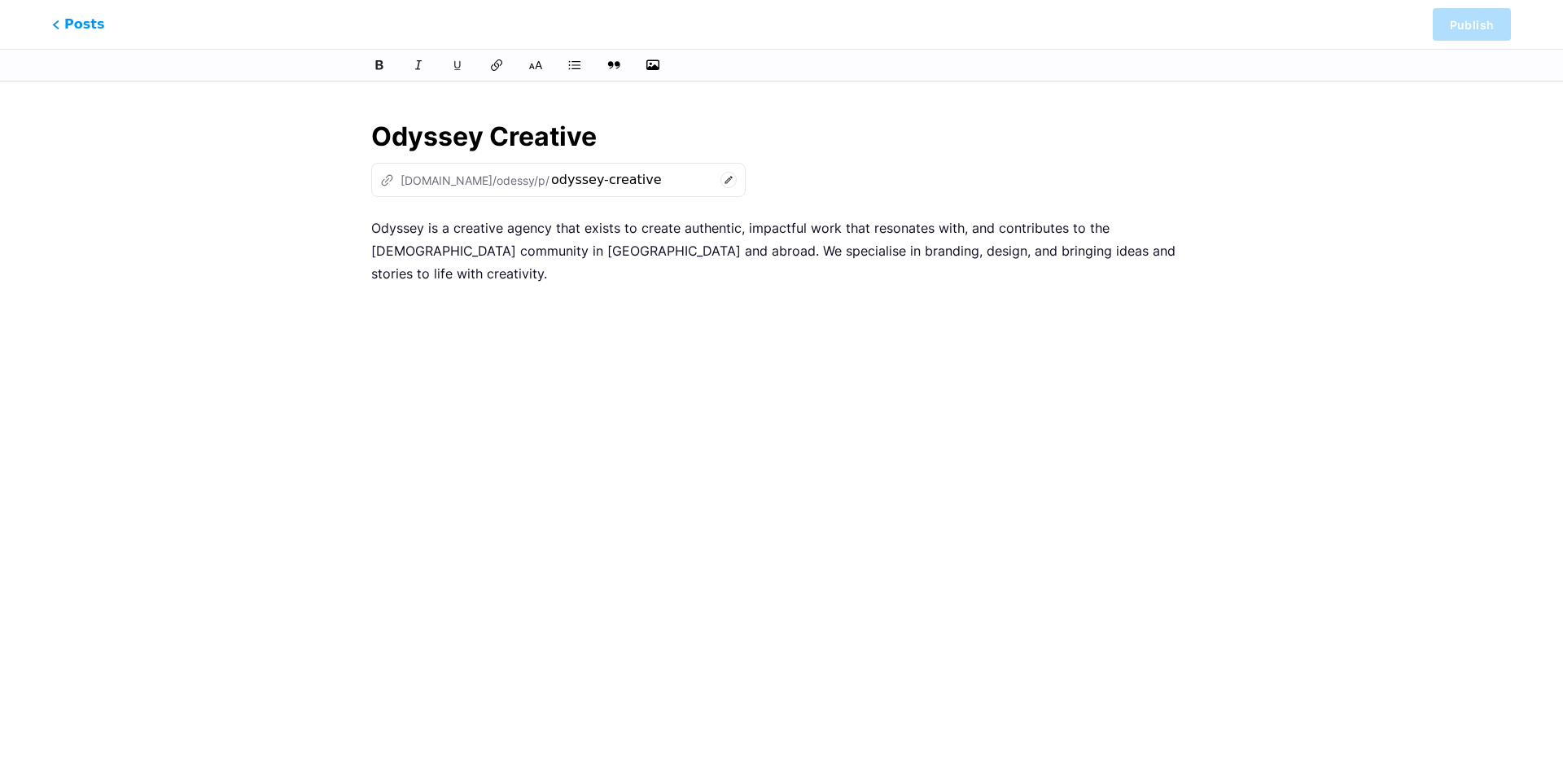
click at [737, 251] on p "Odyssey is a creative agency that exists to create authentic, impactful work th…" at bounding box center [782, 251] width 821 height 68
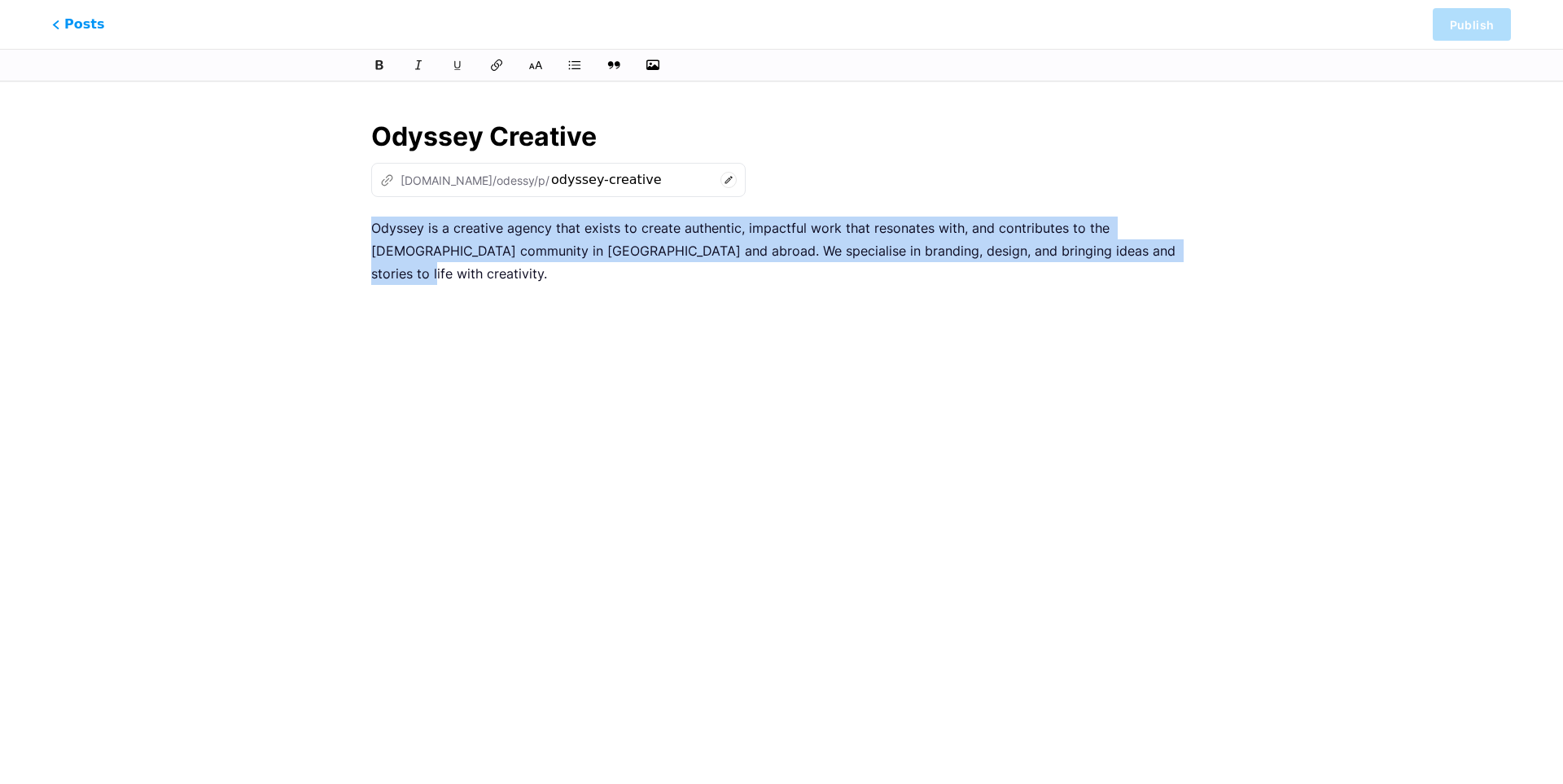
click at [737, 251] on p "Odyssey is a creative agency that exists to create authentic, impactful work th…" at bounding box center [782, 251] width 821 height 68
click at [556, 248] on p "Odyssey is a creative agency that exists to create authentic, impactful work th…" at bounding box center [782, 251] width 821 height 68
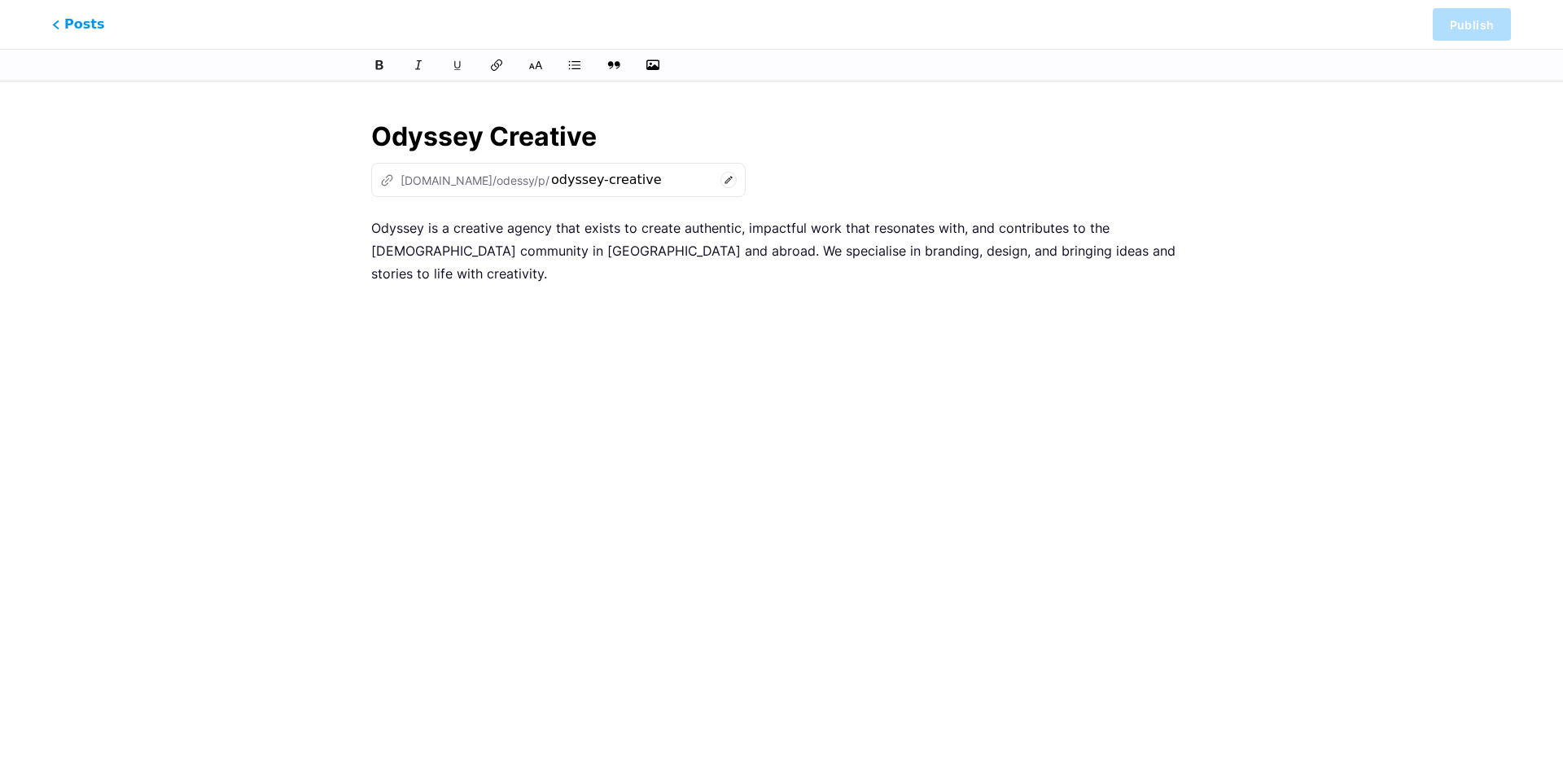
click at [1136, 260] on p "Odyssey is a creative agency that exists to create authentic, impactful work th…" at bounding box center [782, 251] width 821 height 68
click at [414, 298] on p "Visit ou website" at bounding box center [782, 309] width 821 height 23
click at [502, 298] on p "Visit our website" at bounding box center [782, 309] width 821 height 23
click at [457, 123] on input "Odyssey Creative" at bounding box center [782, 137] width 821 height 39
click at [956, 189] on div "z [DOMAIN_NAME]/odessy/p/ odyssey-creative" at bounding box center [782, 180] width 821 height 34
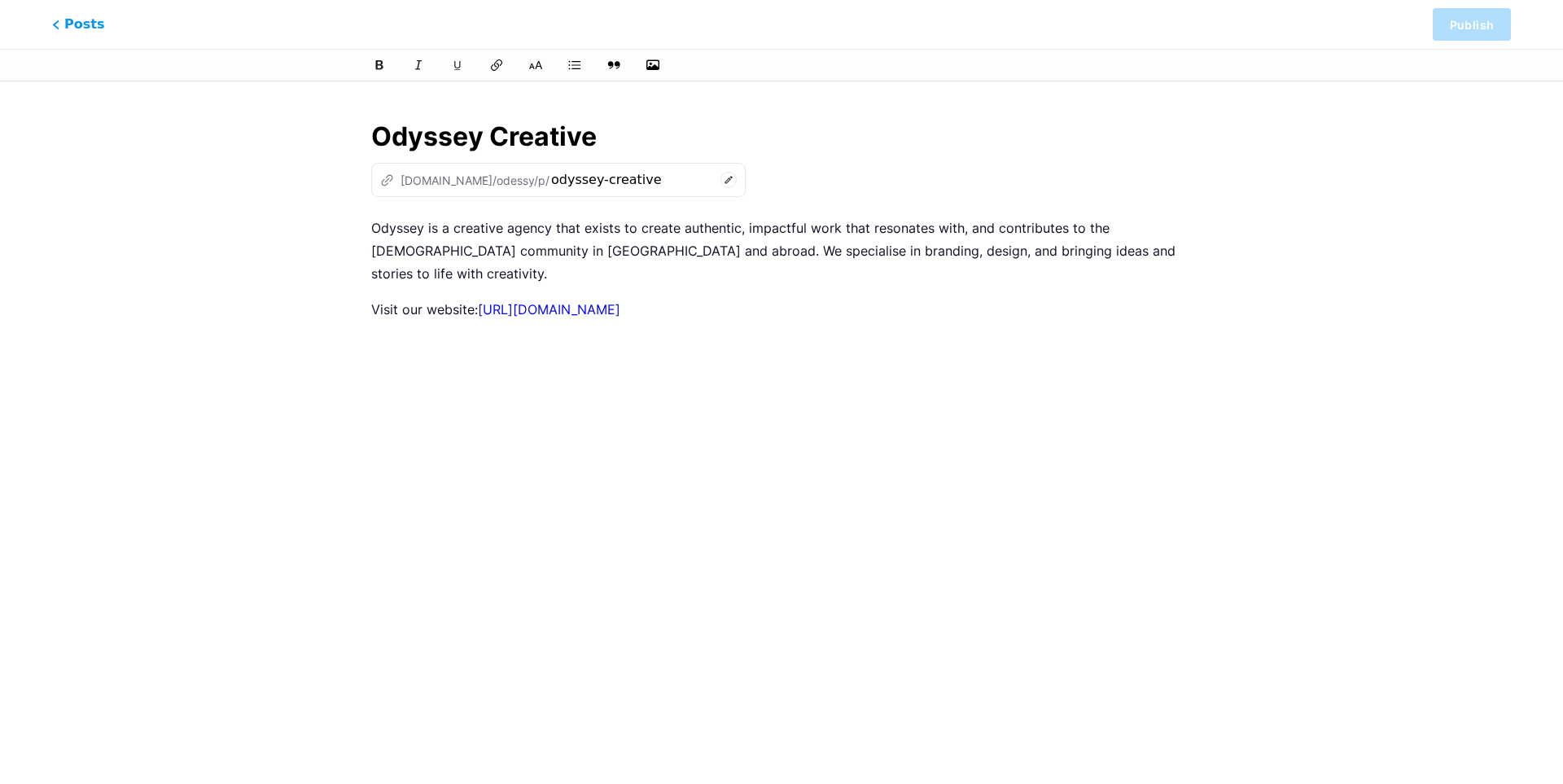
click at [580, 53] on div at bounding box center [782, 65] width 1563 height 32
click at [497, 67] on icon at bounding box center [496, 65] width 16 height 16
click at [656, 249] on p "Odyssey is a creative agency dedicated to creating authentic, impactful work th…" at bounding box center [782, 251] width 821 height 68
click at [664, 66] on div at bounding box center [781, 65] width 894 height 20
click at [647, 61] on icon "button" at bounding box center [653, 65] width 16 height 16
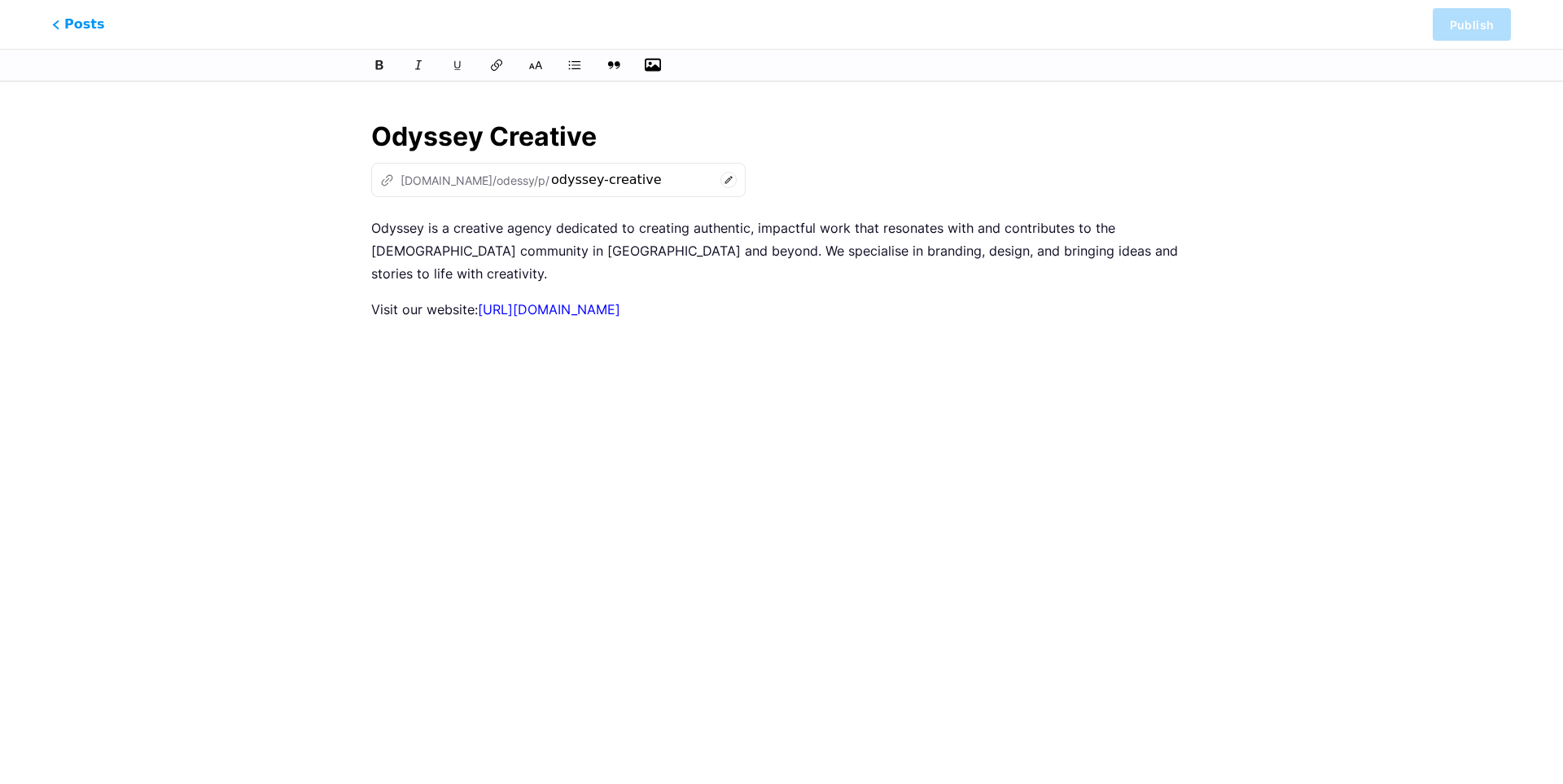
click at [0, 0] on input "file" at bounding box center [0, 0] width 0 height 0
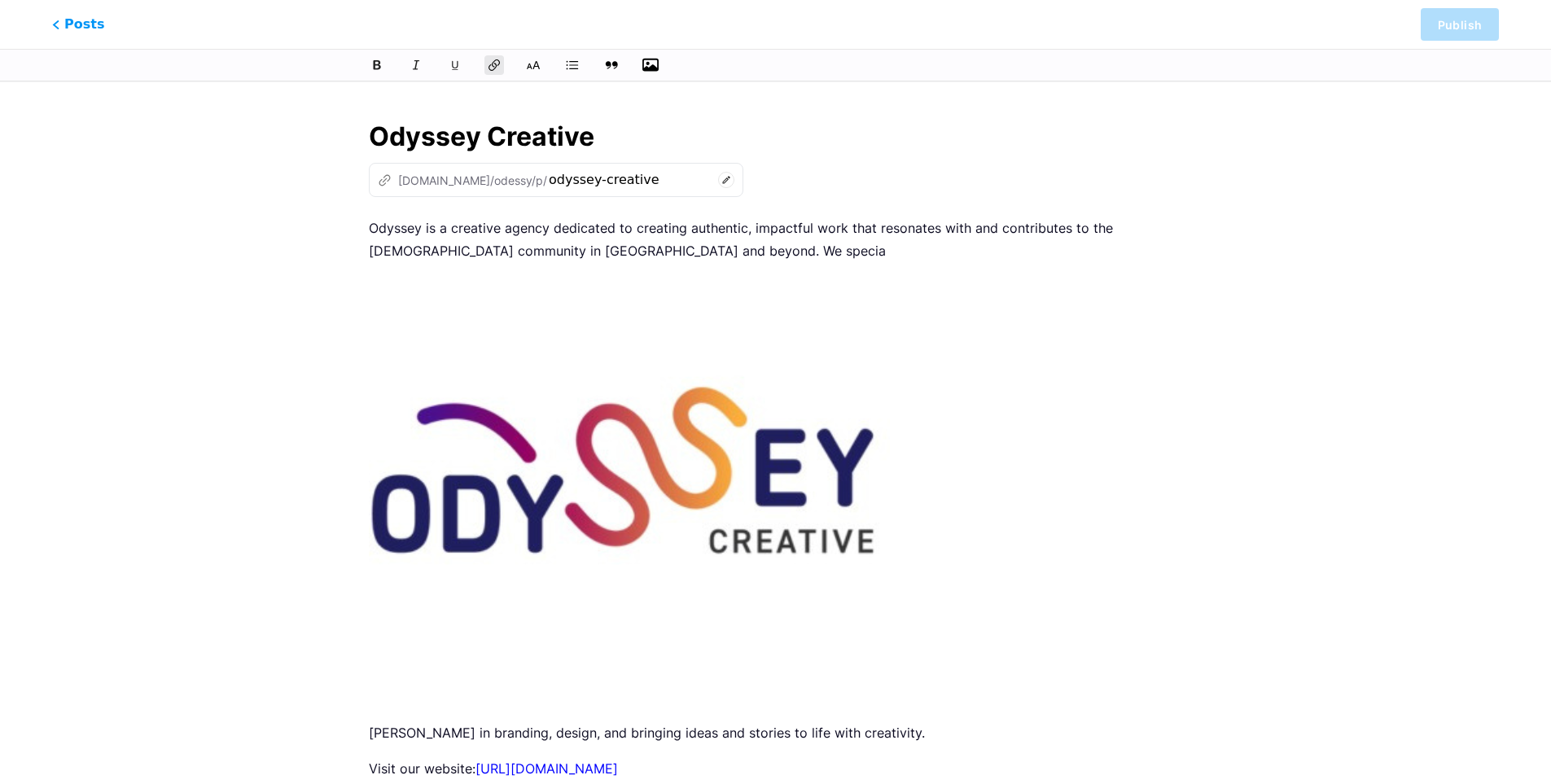
click at [334, 623] on div "Odyssey Creative z [DOMAIN_NAME]/odessy/p/ odyssey-creative Odyssey is a creati…" at bounding box center [775, 458] width 930 height 721
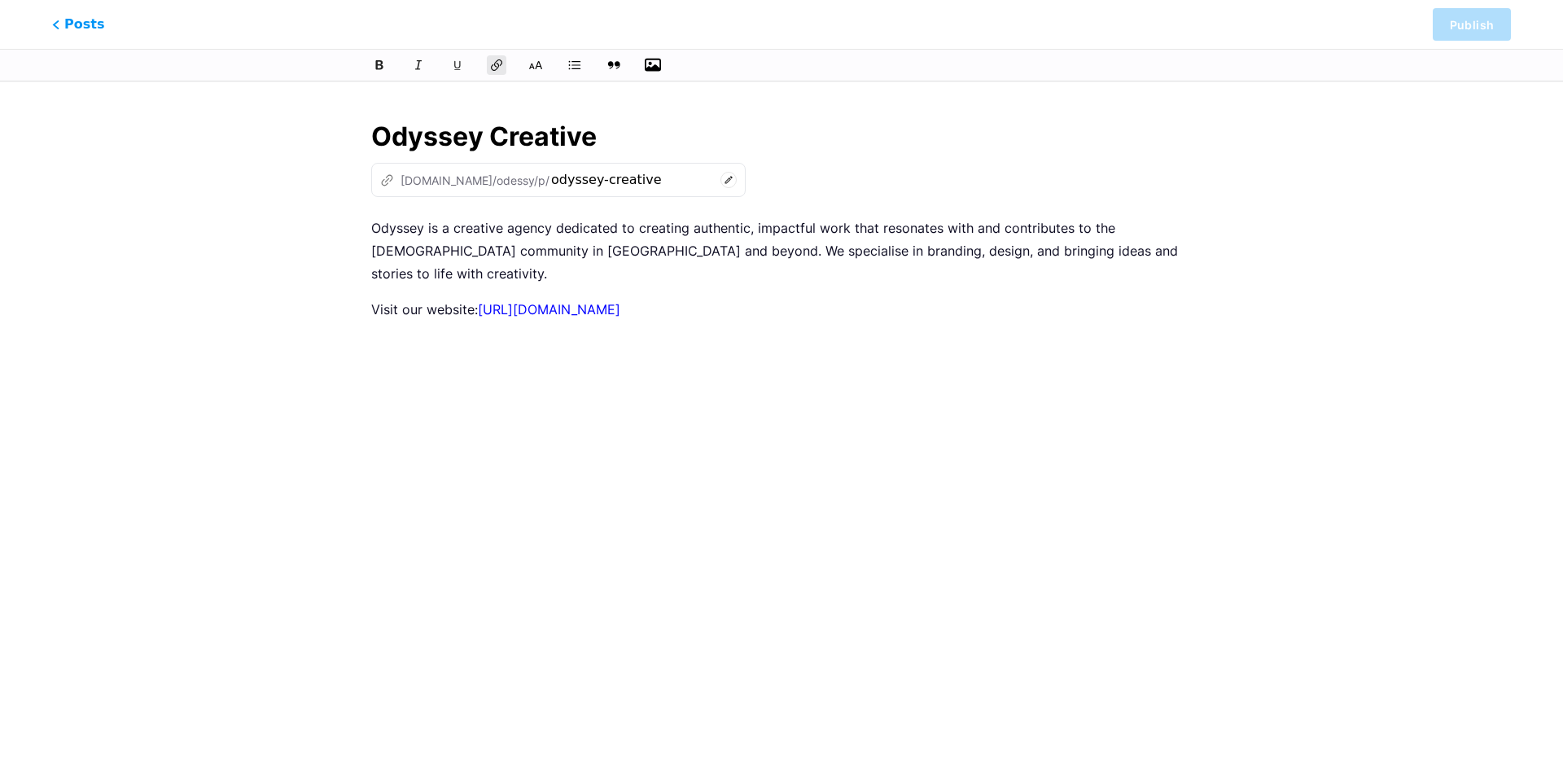
click at [710, 298] on p "Visit our website: [URL][DOMAIN_NAME]" at bounding box center [782, 309] width 821 height 23
click at [635, 69] on div at bounding box center [781, 65] width 894 height 20
click at [651, 66] on icon "button" at bounding box center [653, 65] width 16 height 16
click at [0, 0] on input "file" at bounding box center [0, 0] width 0 height 0
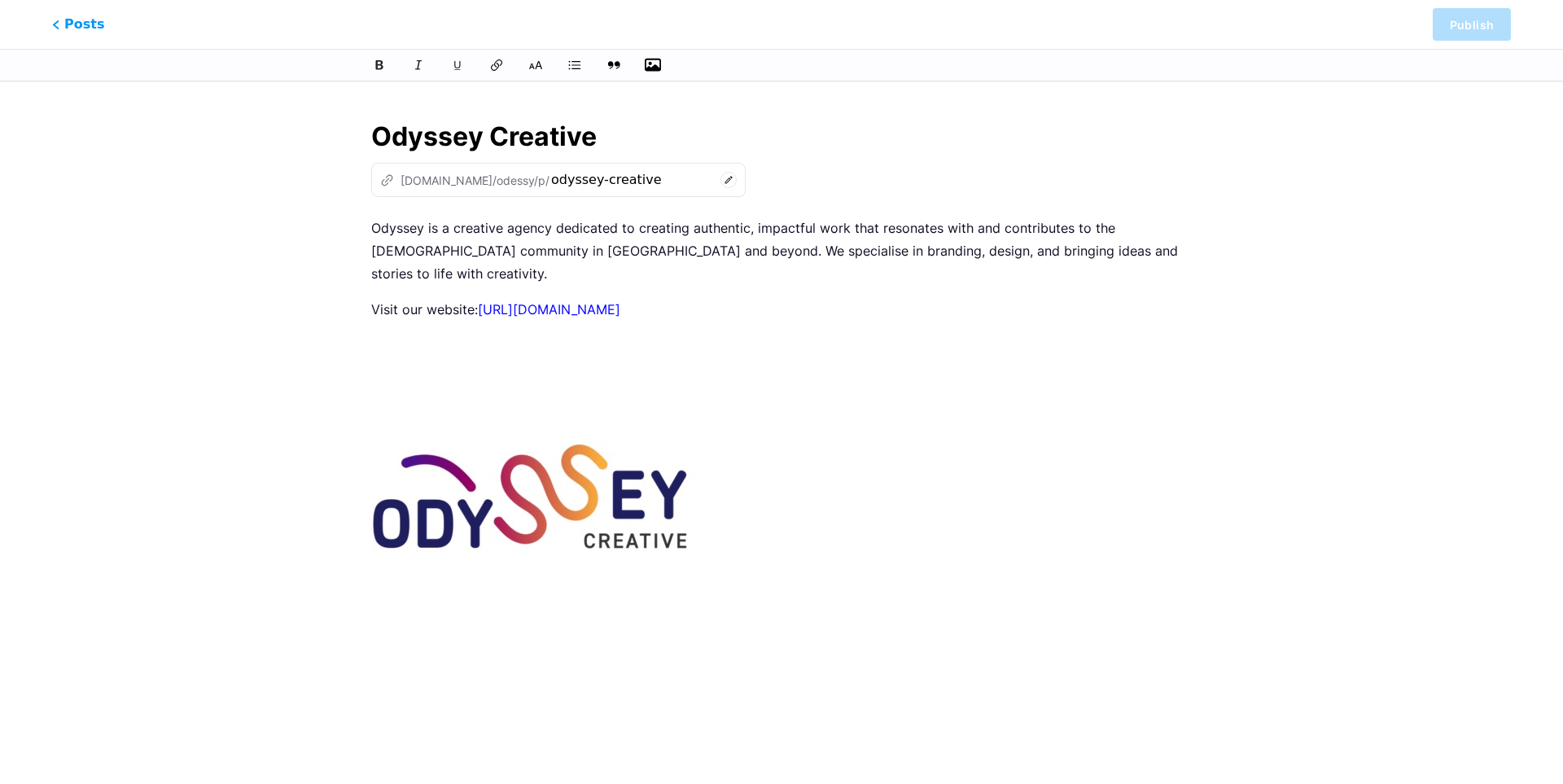
click at [451, 182] on div "z [DOMAIN_NAME]/odessy/p/" at bounding box center [465, 180] width 169 height 17
click at [395, 183] on div "z [DOMAIN_NAME]/odessy/p/" at bounding box center [465, 180] width 169 height 17
click at [721, 182] on circle at bounding box center [729, 180] width 15 height 15
click at [557, 182] on input "odyssey-creative" at bounding box center [632, 179] width 163 height 20
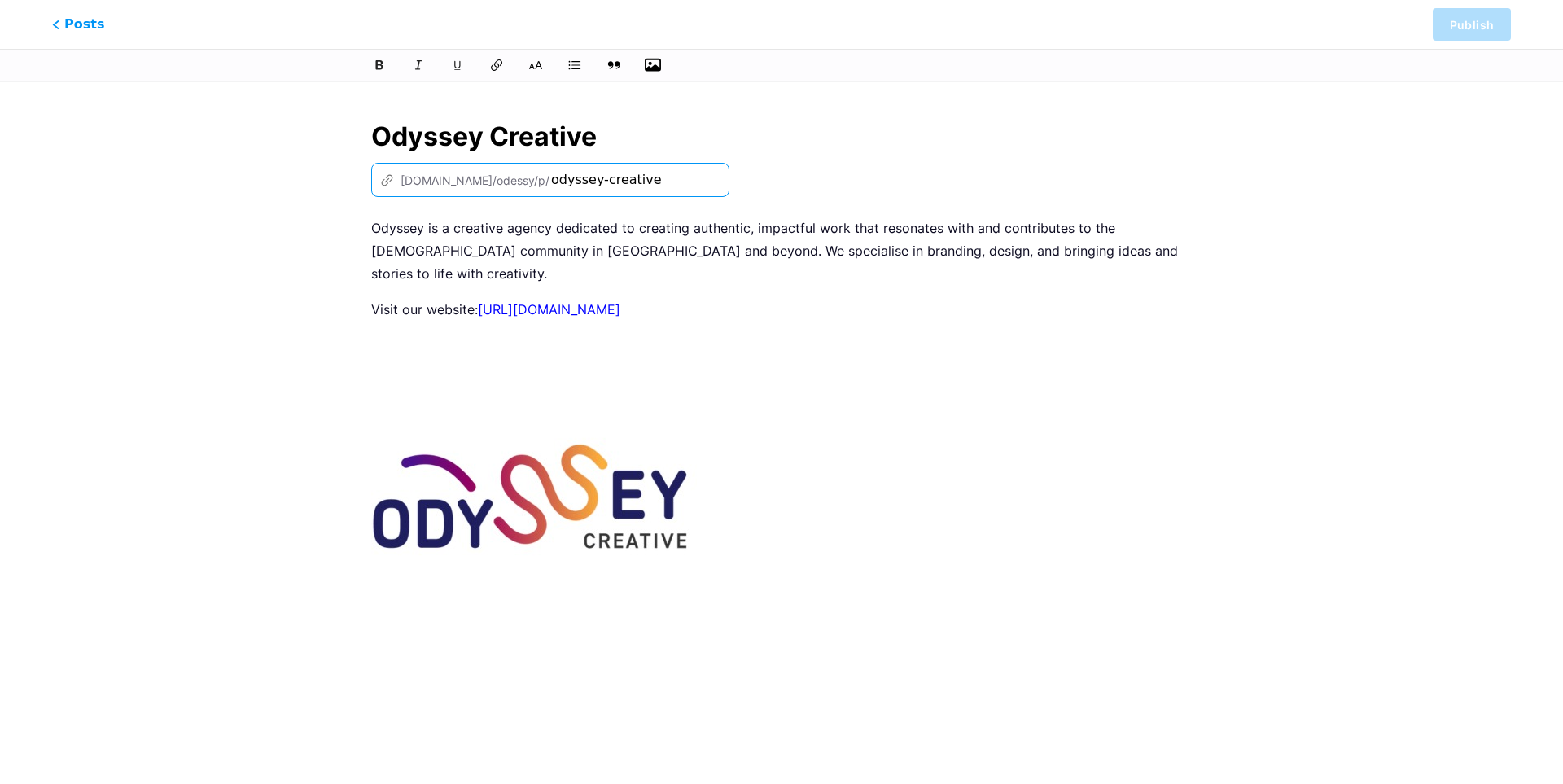
click at [551, 180] on input "odyssey-creative" at bounding box center [632, 179] width 163 height 20
drag, startPoint x: 499, startPoint y: 180, endPoint x: 352, endPoint y: 178, distance: 147.0
click at [352, 178] on div "Odyssey Creative z [DOMAIN_NAME]/odessy/p/ odyssey-creative Odyssey is a creati…" at bounding box center [782, 418] width 866 height 643
click at [556, 184] on div "z [DOMAIN_NAME]/odessy/p/ odyssey-creative" at bounding box center [559, 180] width 374 height 34
click at [494, 266] on div "Odyssey is a creative agency dedicated to creating authentic, impactful work th…" at bounding box center [782, 465] width 821 height 498
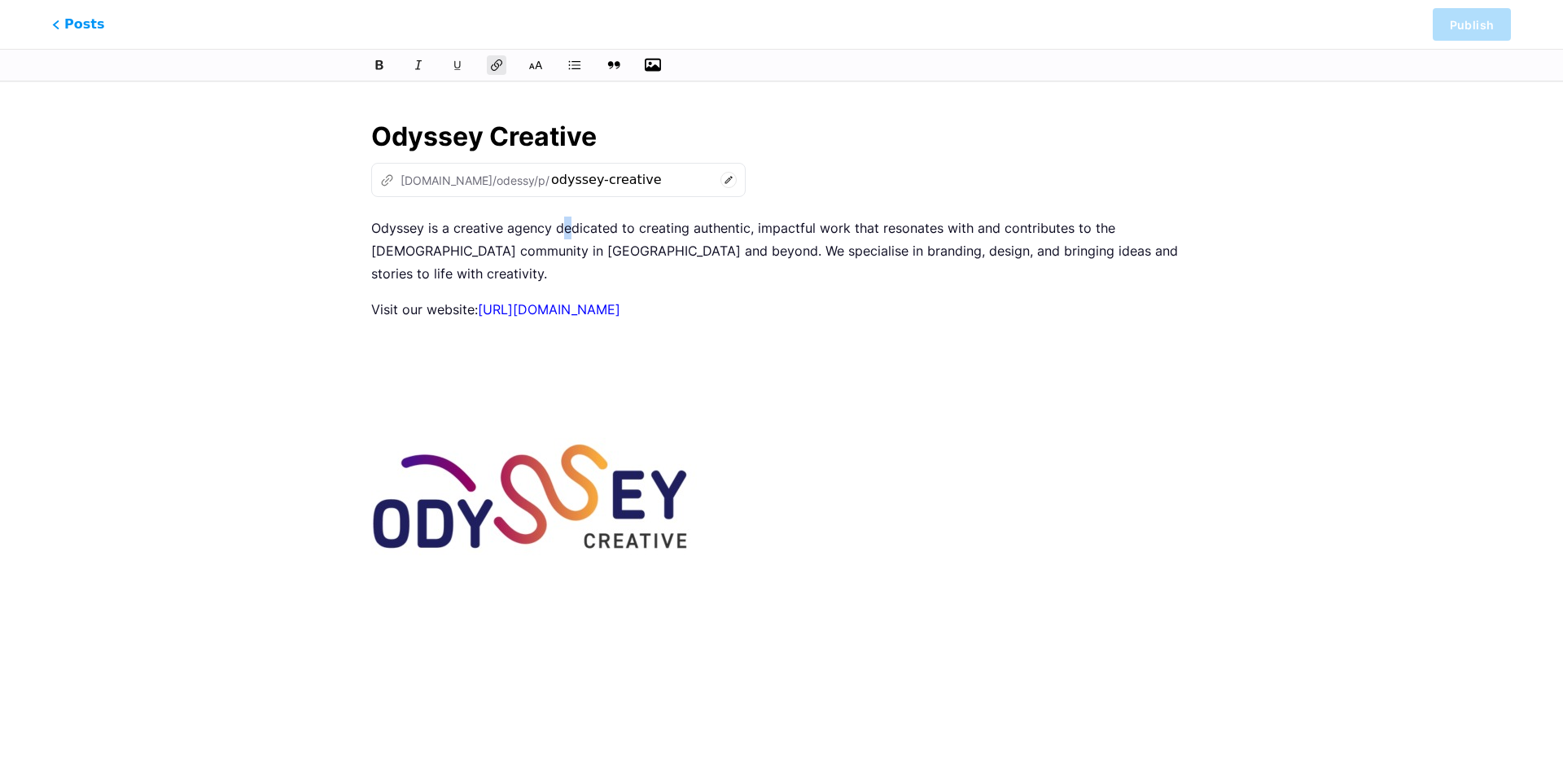
click at [566, 237] on p "Odyssey is a creative agency dedicated to creating authentic, impactful work th…" at bounding box center [782, 251] width 821 height 68
drag, startPoint x: 577, startPoint y: 234, endPoint x: 728, endPoint y: 226, distance: 151.2
click at [578, 234] on p "Odyssey is a creative agency dedicated to creating authentic, impactful work th…" at bounding box center [782, 251] width 821 height 68
click at [61, 32] on span "Posts" at bounding box center [79, 24] width 58 height 21
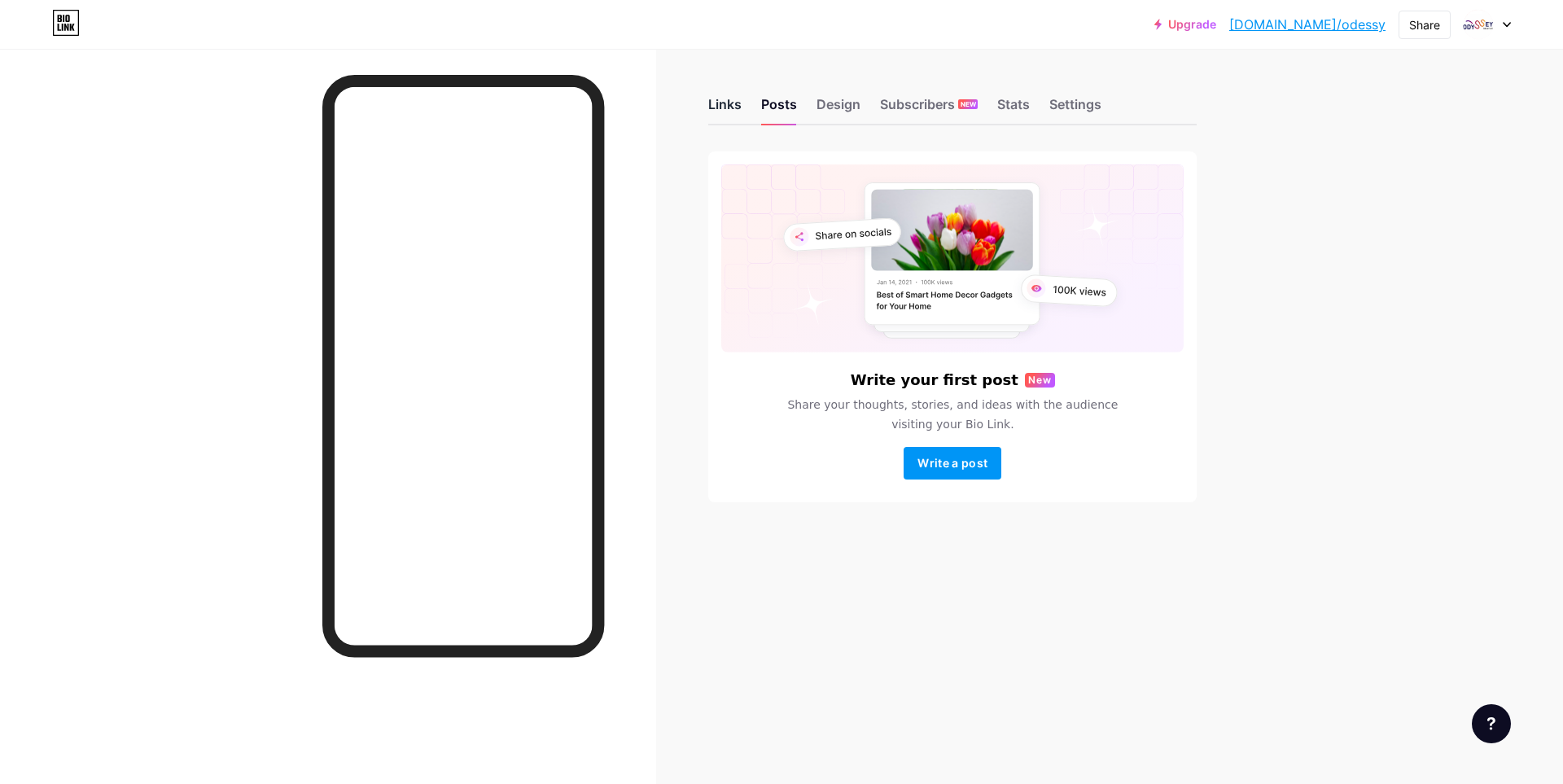
click at [741, 97] on div "Links" at bounding box center [724, 109] width 33 height 29
